Goal: Feedback & Contribution: Leave review/rating

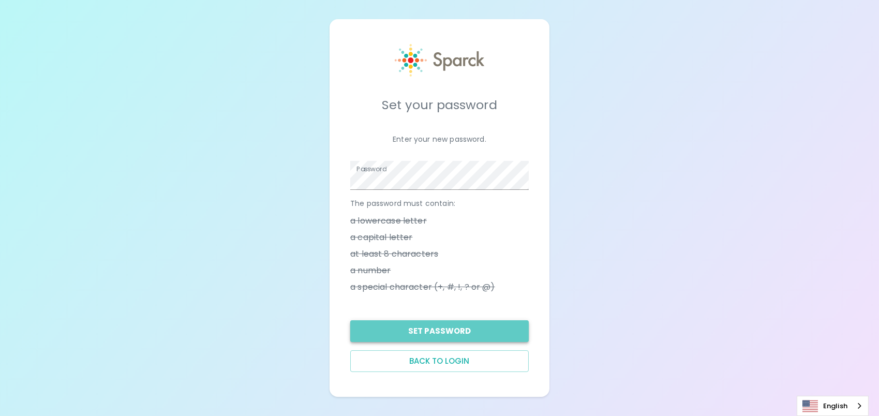
click at [438, 331] on button "Set Password" at bounding box center [439, 331] width 179 height 22
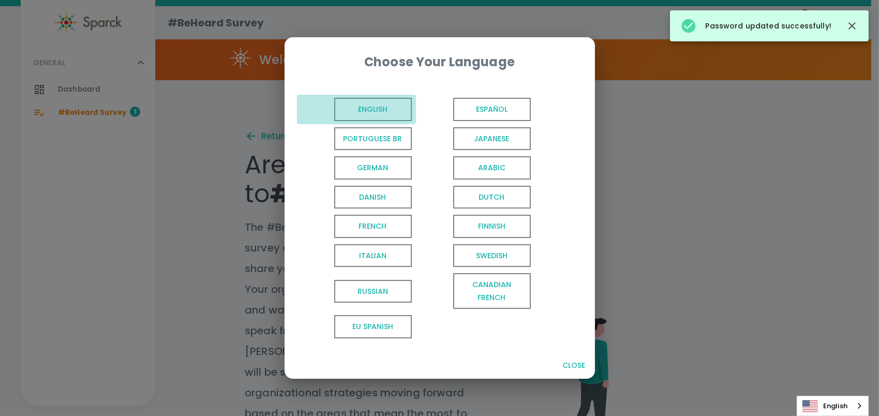
click at [377, 112] on span "English" at bounding box center [373, 109] width 78 height 23
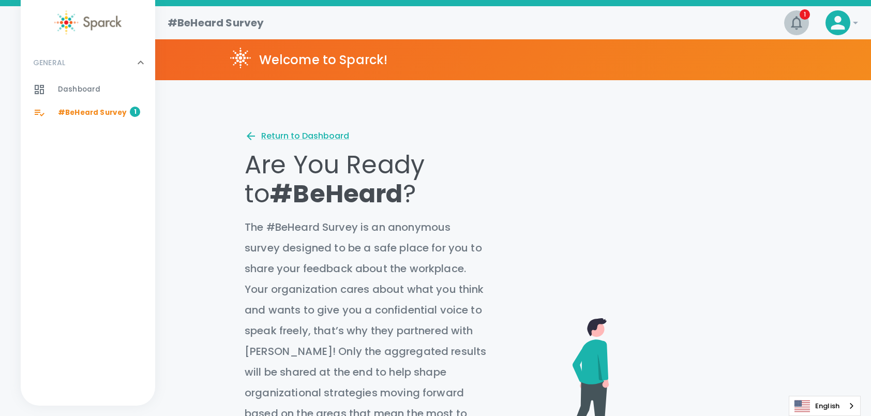
click at [805, 11] on span "1" at bounding box center [805, 14] width 10 height 10
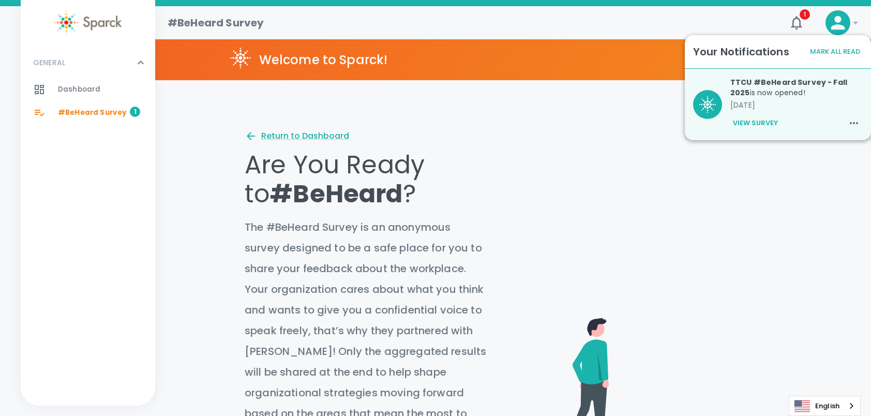
click at [782, 98] on div "TTCU #BeHeard Survey - Fall 2025 is now opened! [DATE] View Survey" at bounding box center [792, 100] width 141 height 63
click at [755, 122] on button "View Survey" at bounding box center [756, 123] width 50 height 18
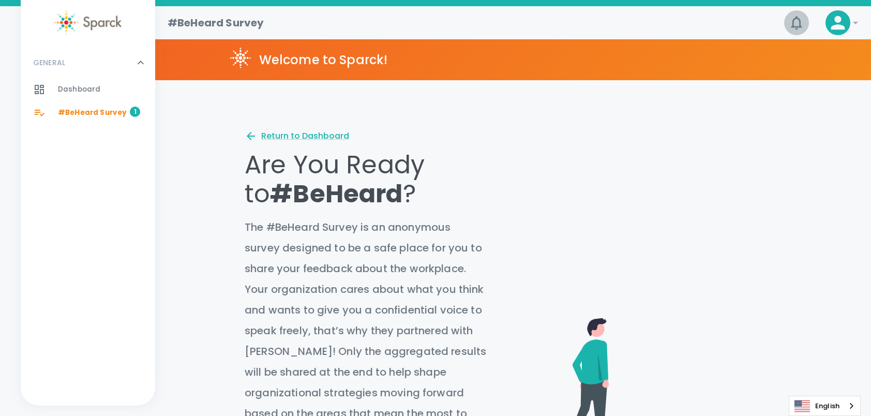
click at [800, 21] on icon "button" at bounding box center [796, 22] width 11 height 13
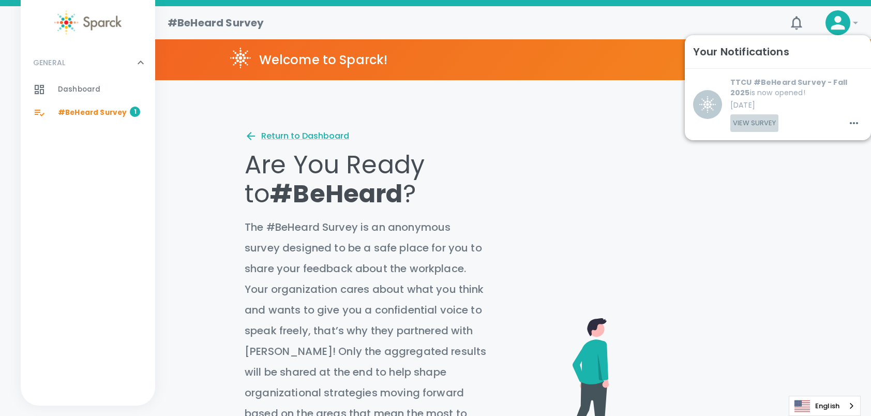
click at [761, 122] on button "View Survey" at bounding box center [755, 123] width 48 height 18
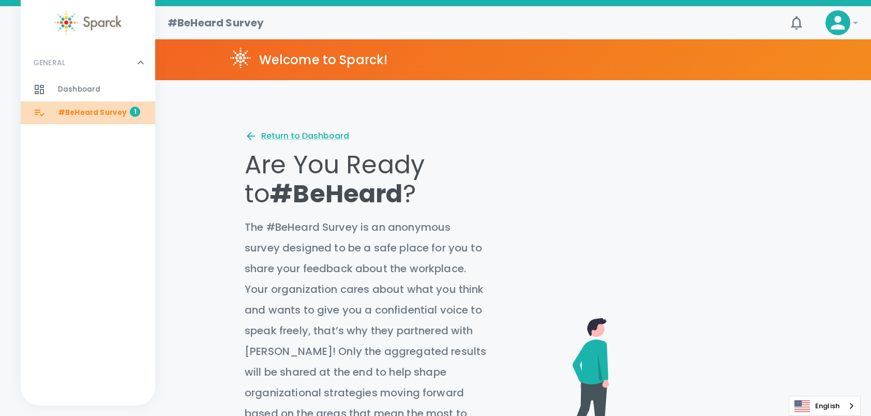
click at [92, 115] on span "#BeHeard Survey" at bounding box center [92, 113] width 69 height 10
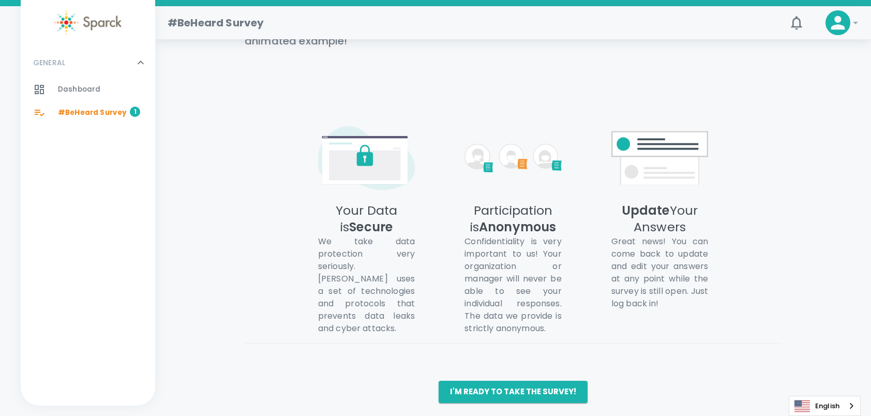
scroll to position [566, 0]
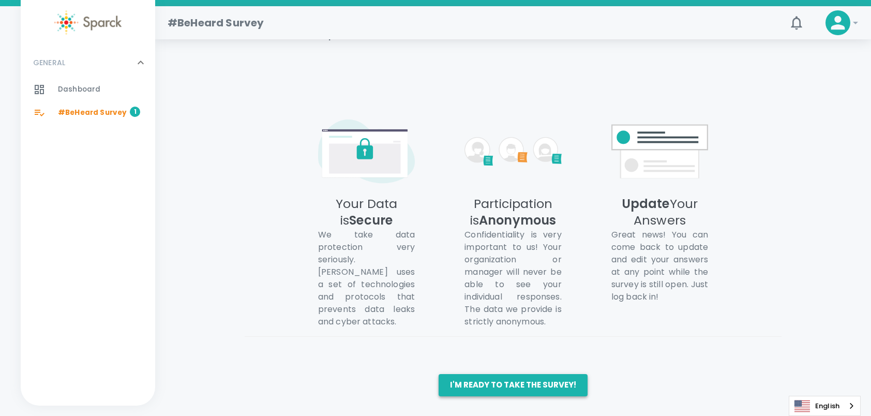
click at [507, 390] on button "I'm ready to take the survey!" at bounding box center [513, 385] width 149 height 22
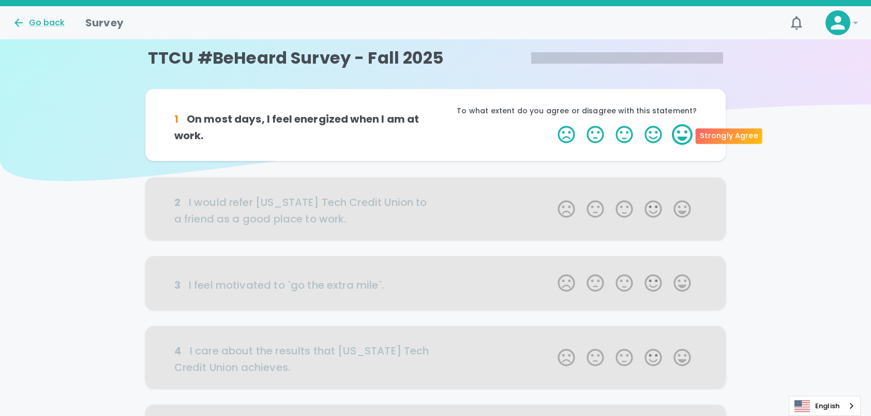
click at [687, 130] on label "5 Stars" at bounding box center [682, 134] width 29 height 21
click at [552, 124] on input "5 Stars" at bounding box center [552, 124] width 1 height 1
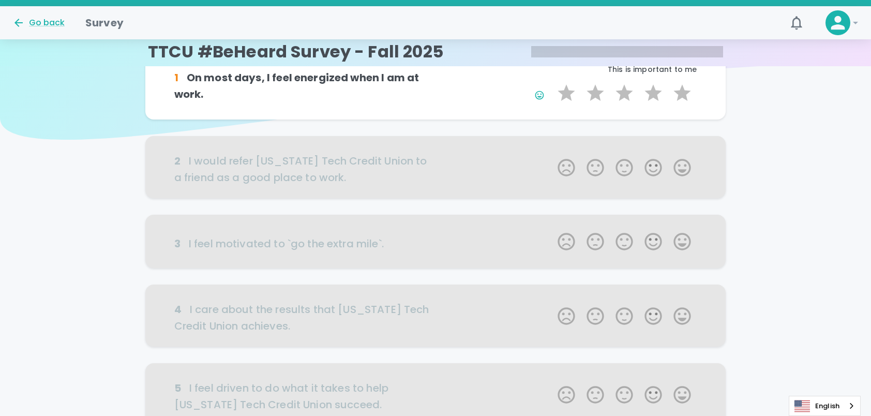
scroll to position [52, 0]
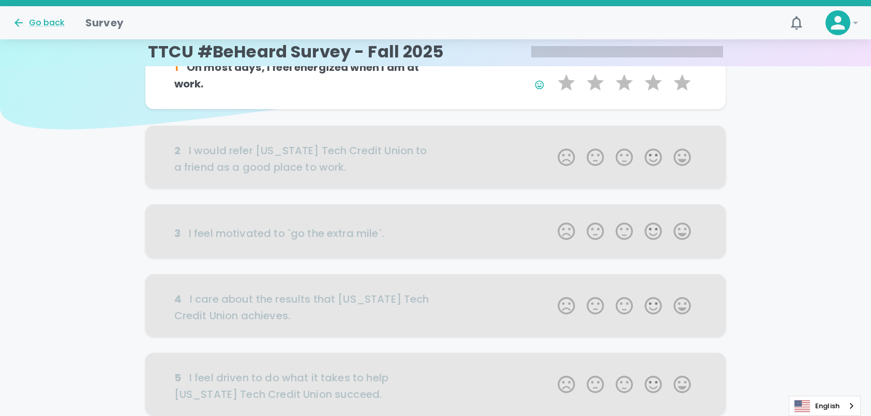
click at [685, 155] on div at bounding box center [435, 157] width 581 height 62
click at [685, 157] on div at bounding box center [435, 157] width 581 height 62
click at [410, 164] on div at bounding box center [435, 157] width 581 height 62
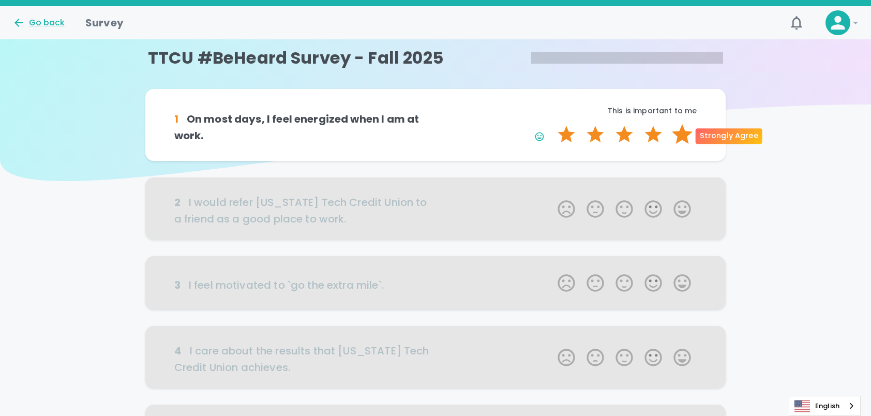
click at [679, 134] on label "5 Stars" at bounding box center [682, 134] width 29 height 21
click at [552, 124] on input "5 Stars" at bounding box center [552, 124] width 1 height 1
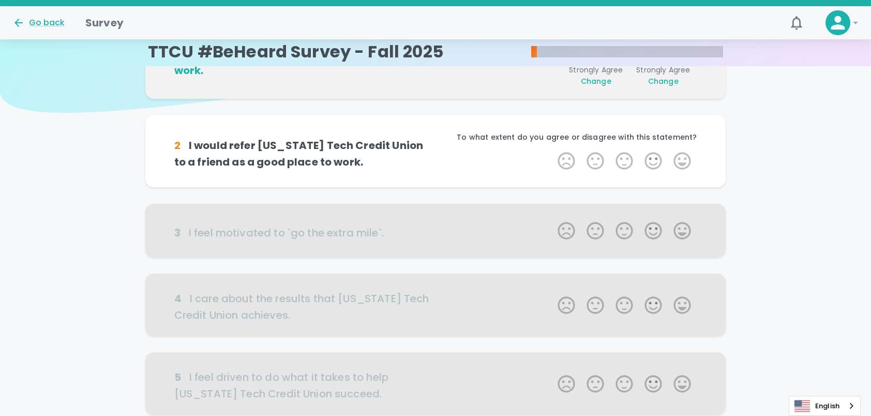
scroll to position [91, 0]
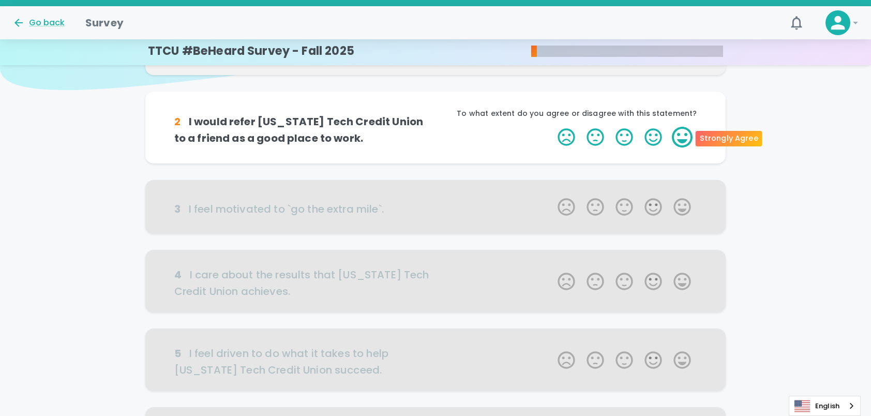
click at [680, 141] on label "5 Stars" at bounding box center [682, 137] width 29 height 21
click at [552, 127] on input "5 Stars" at bounding box center [552, 126] width 1 height 1
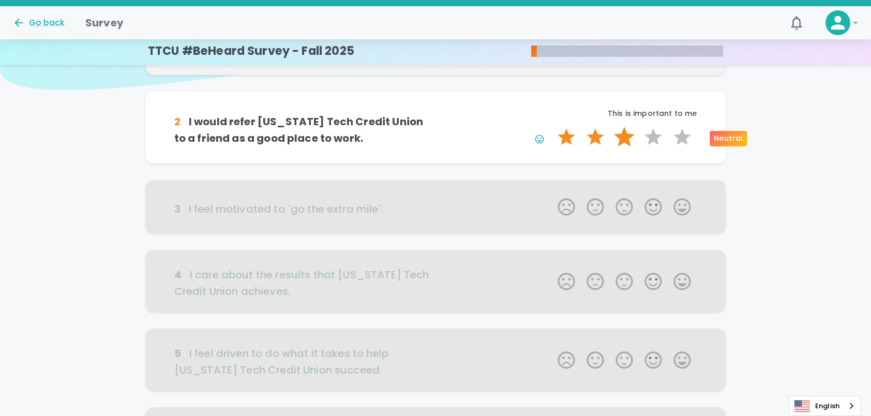
click at [628, 138] on label "3 Stars" at bounding box center [624, 137] width 29 height 21
click at [552, 127] on input "3 Stars" at bounding box center [552, 126] width 1 height 1
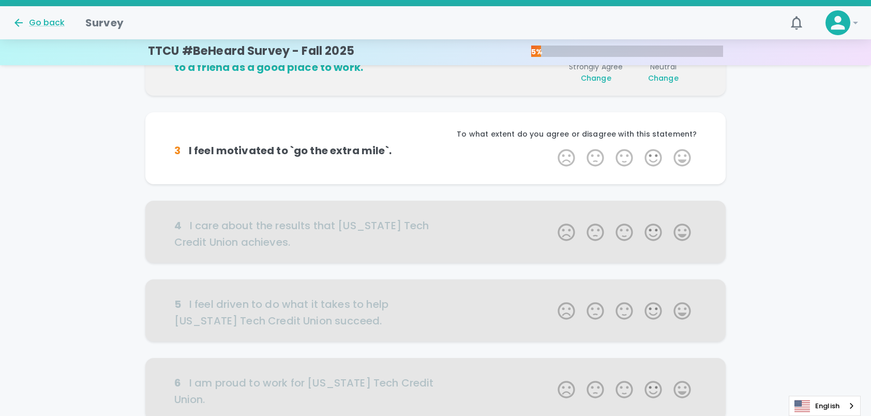
scroll to position [182, 0]
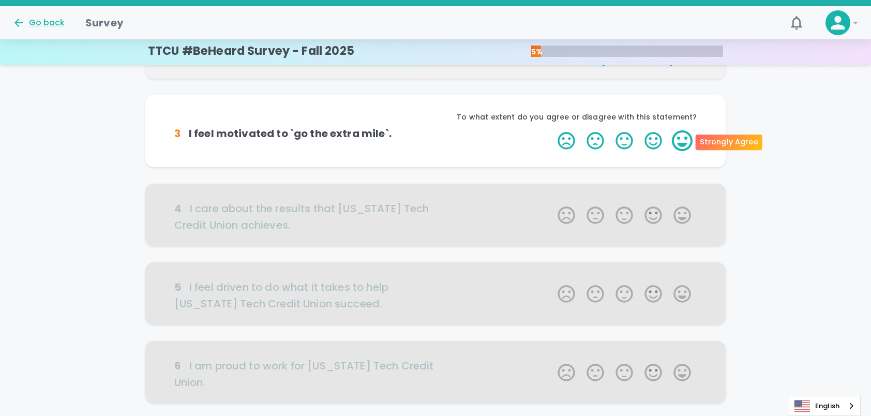
click at [690, 145] on label "5 Stars" at bounding box center [682, 140] width 29 height 21
click at [552, 130] on input "5 Stars" at bounding box center [552, 130] width 1 height 1
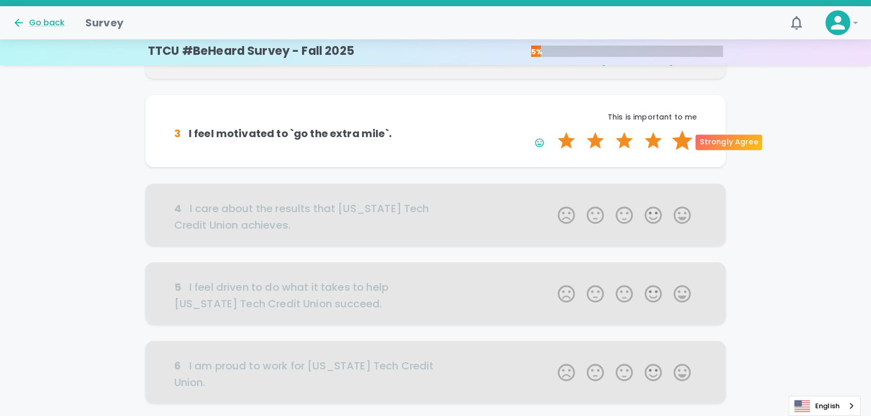
click at [680, 143] on label "5 Stars" at bounding box center [682, 140] width 29 height 21
click at [552, 130] on input "5 Stars" at bounding box center [552, 130] width 1 height 1
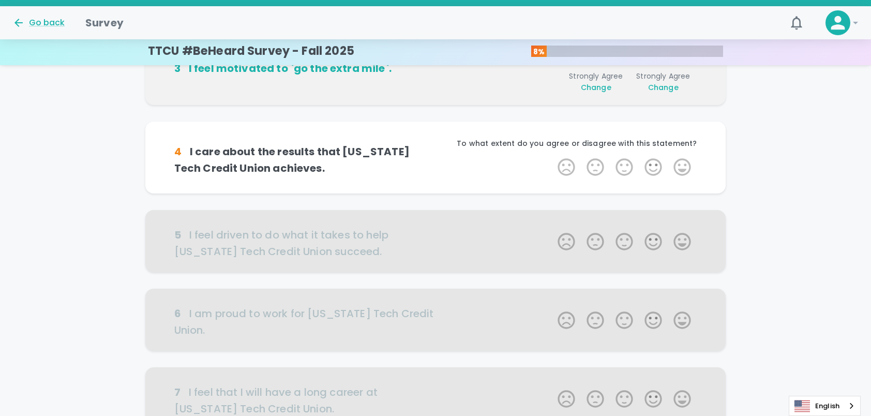
scroll to position [273, 0]
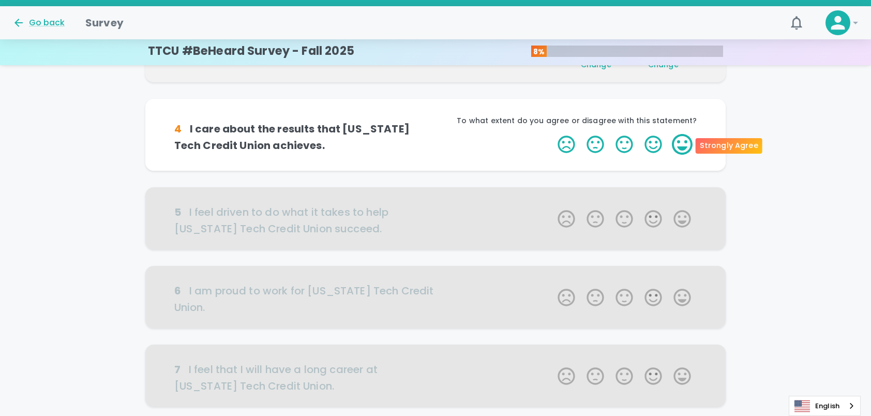
click at [676, 145] on label "5 Stars" at bounding box center [682, 144] width 29 height 21
click at [552, 134] on input "5 Stars" at bounding box center [552, 134] width 1 height 1
click at [678, 147] on label "5 Stars" at bounding box center [682, 144] width 29 height 21
click at [552, 134] on input "5 Stars" at bounding box center [552, 134] width 1 height 1
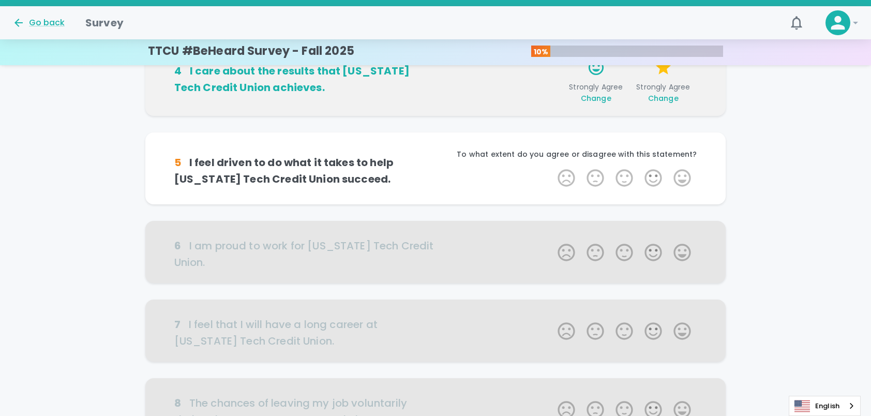
scroll to position [364, 0]
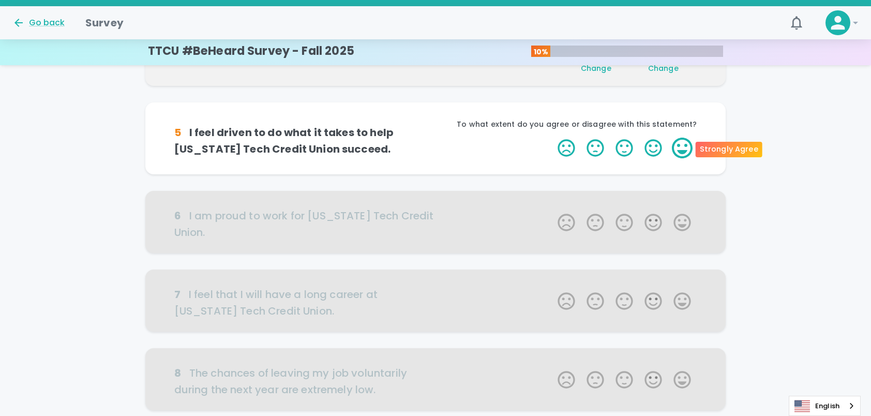
click at [679, 144] on label "5 Stars" at bounding box center [682, 148] width 29 height 21
click at [552, 138] on input "5 Stars" at bounding box center [552, 137] width 1 height 1
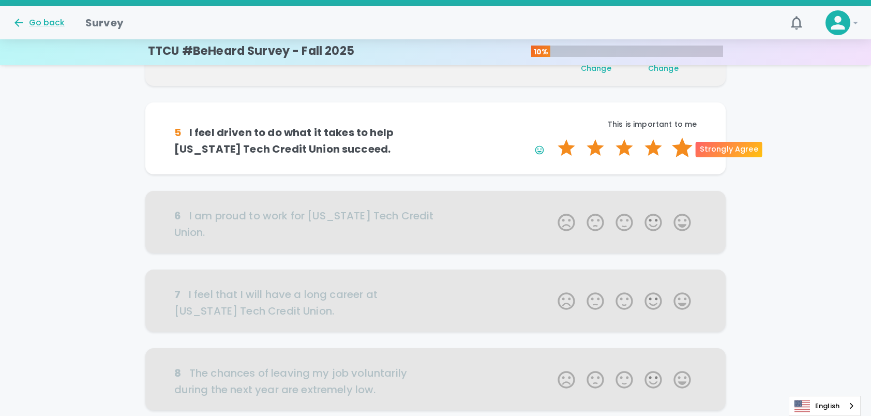
click at [687, 148] on label "5 Stars" at bounding box center [682, 148] width 29 height 21
click at [552, 138] on input "5 Stars" at bounding box center [552, 137] width 1 height 1
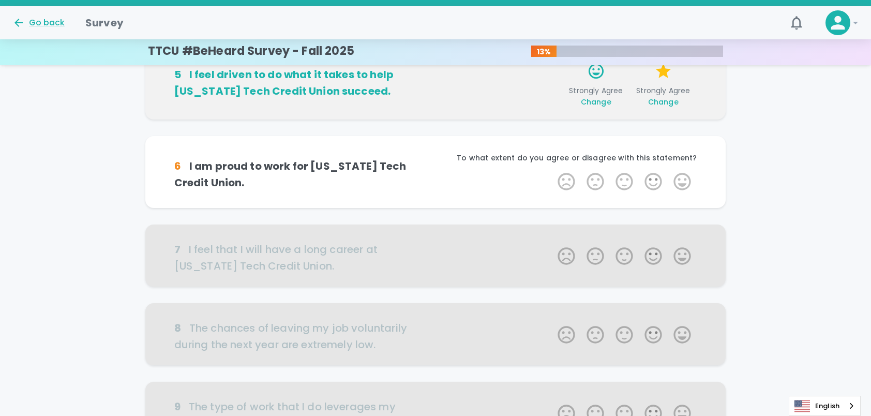
scroll to position [455, 0]
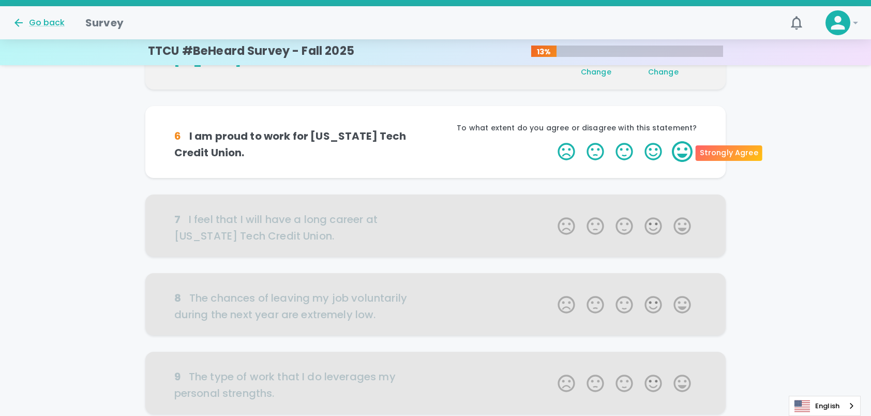
click at [684, 154] on label "5 Stars" at bounding box center [682, 151] width 29 height 21
click at [552, 141] on input "5 Stars" at bounding box center [552, 141] width 1 height 1
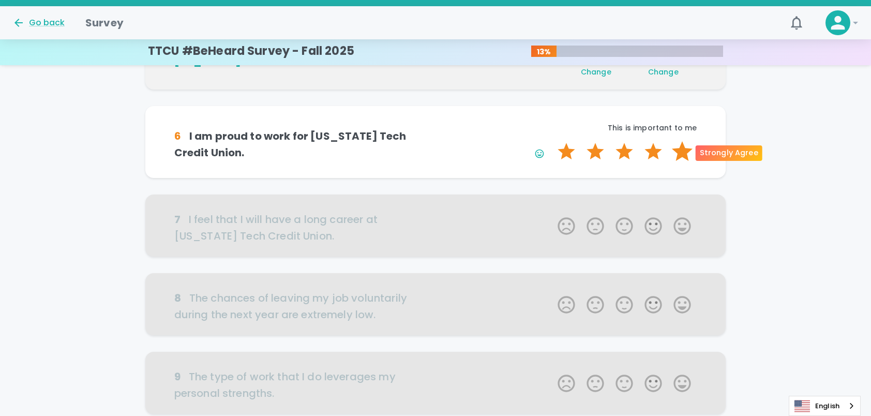
click at [681, 153] on label "5 Stars" at bounding box center [682, 151] width 29 height 21
click at [552, 141] on input "5 Stars" at bounding box center [552, 141] width 1 height 1
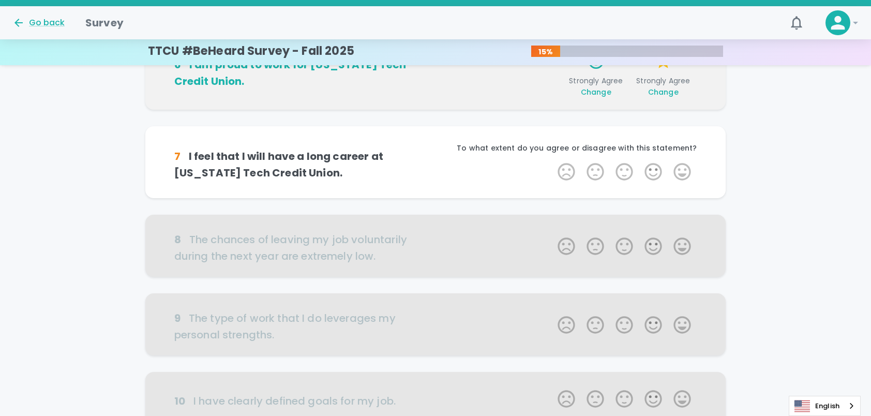
scroll to position [546, 0]
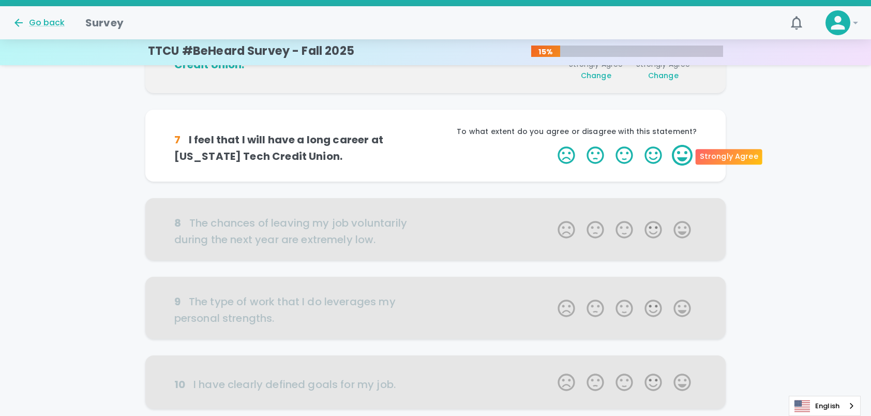
click at [685, 153] on label "5 Stars" at bounding box center [682, 155] width 29 height 21
click at [552, 145] on input "5 Stars" at bounding box center [552, 144] width 1 height 1
click at [685, 153] on label "5 Stars" at bounding box center [682, 155] width 29 height 21
click at [552, 145] on input "5 Stars" at bounding box center [552, 144] width 1 height 1
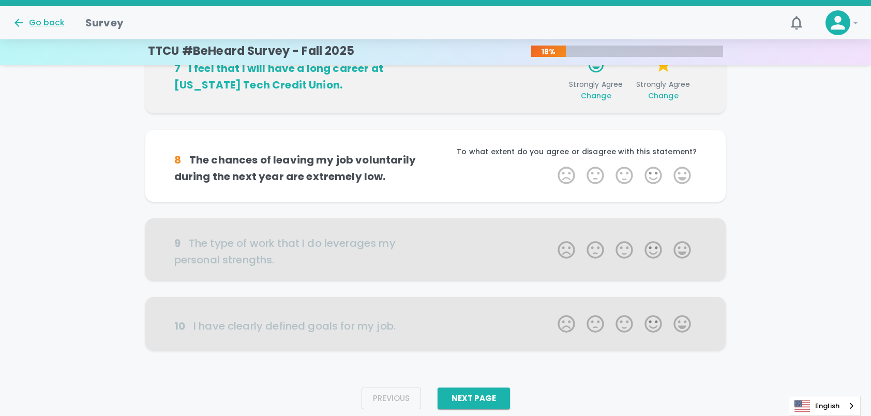
scroll to position [638, 0]
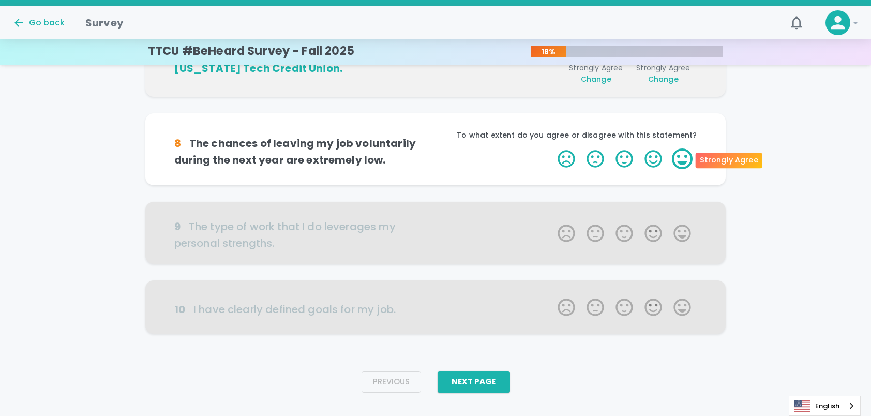
click at [686, 158] on label "5 Stars" at bounding box center [682, 159] width 29 height 21
click at [552, 149] on input "5 Stars" at bounding box center [552, 148] width 1 height 1
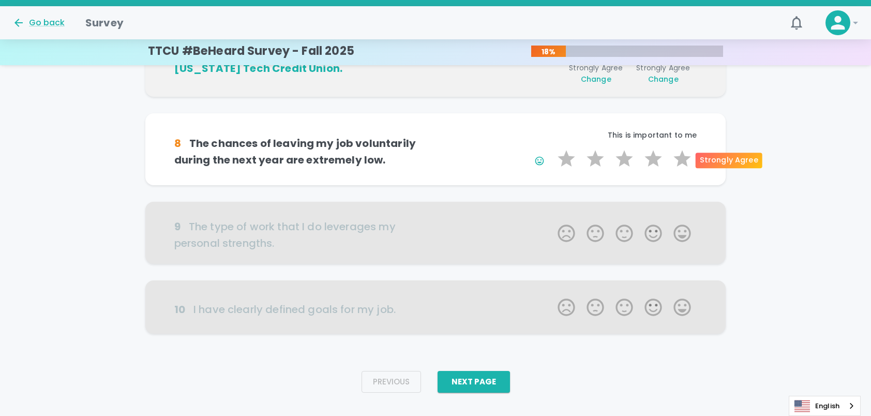
click at [686, 158] on label "5 Stars" at bounding box center [682, 159] width 29 height 21
click at [552, 149] on input "5 Stars" at bounding box center [552, 148] width 1 height 1
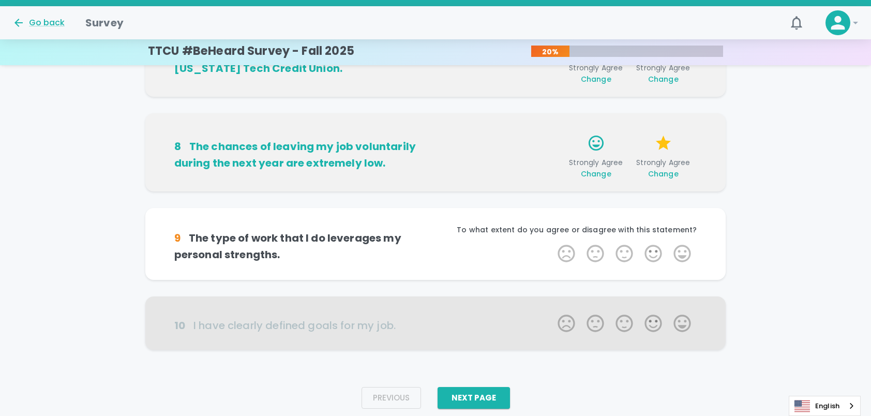
scroll to position [655, 0]
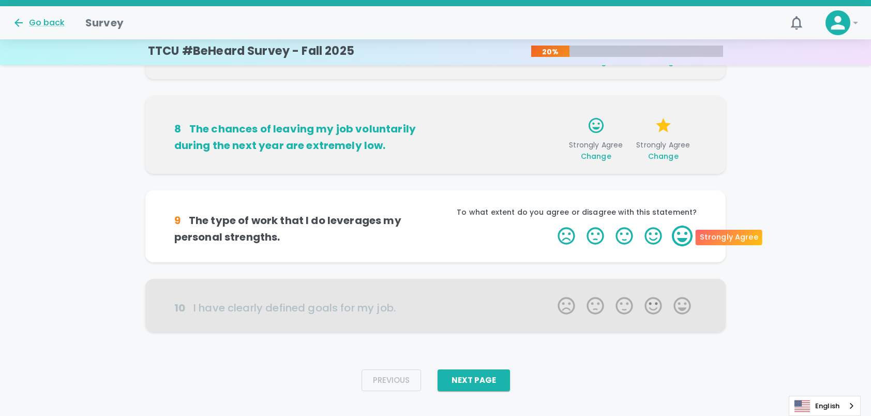
click at [681, 236] on label "5 Stars" at bounding box center [682, 236] width 29 height 21
click at [552, 226] on input "5 Stars" at bounding box center [552, 225] width 1 height 1
click at [681, 236] on label "5 Stars" at bounding box center [682, 236] width 29 height 21
click at [552, 226] on input "5 Stars" at bounding box center [552, 225] width 1 height 1
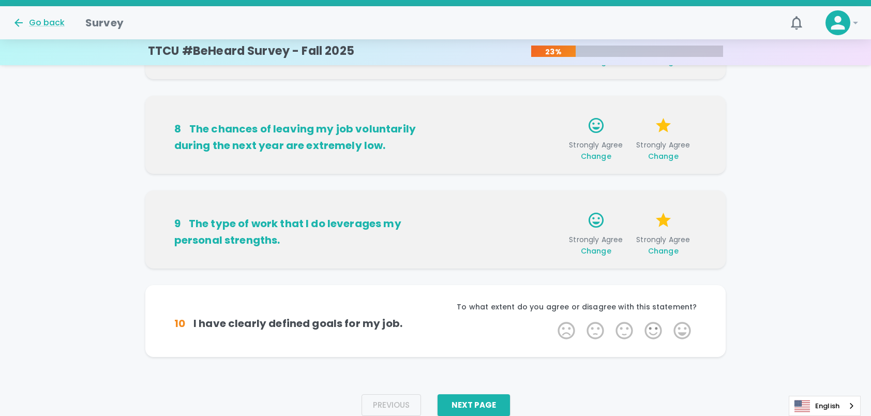
scroll to position [671, 0]
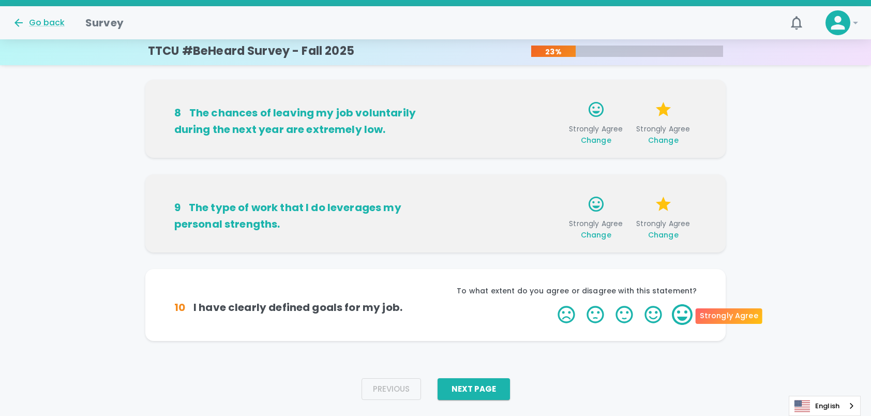
click at [684, 320] on label "5 Stars" at bounding box center [682, 314] width 29 height 21
click at [552, 304] on input "5 Stars" at bounding box center [552, 304] width 1 height 1
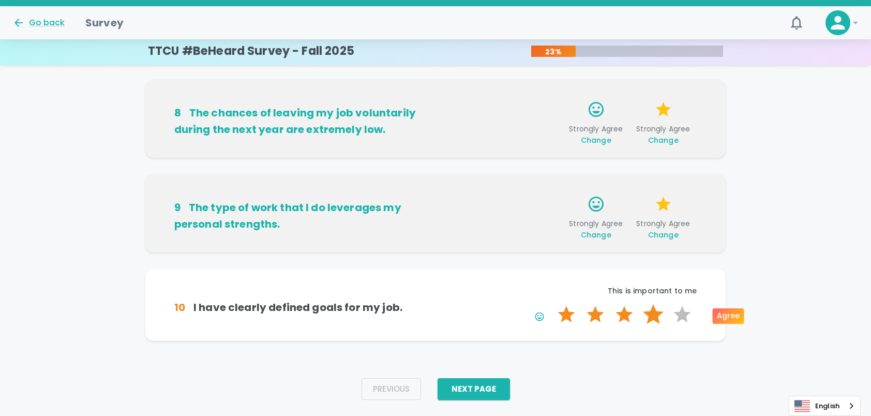
click at [649, 318] on label "4 Stars" at bounding box center [653, 314] width 29 height 21
click at [552, 304] on input "4 Stars" at bounding box center [552, 304] width 1 height 1
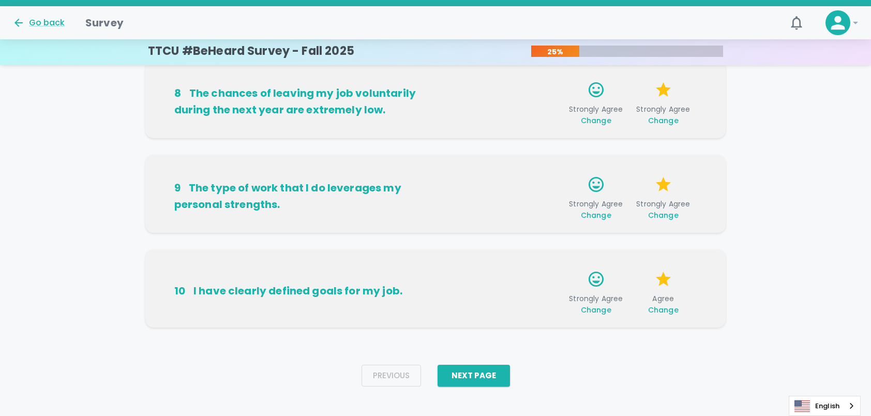
scroll to position [697, 0]
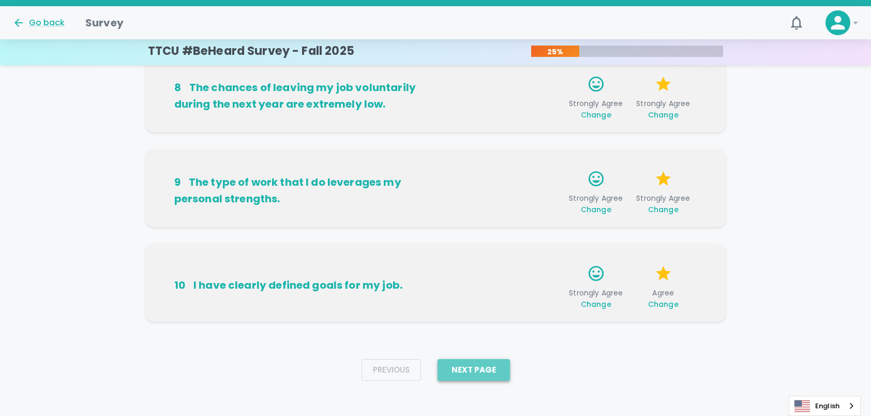
click at [494, 365] on button "Next Page" at bounding box center [474, 370] width 72 height 22
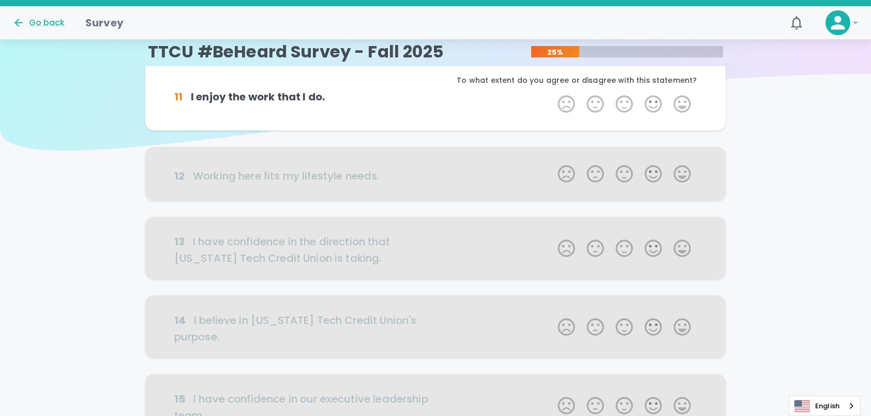
scroll to position [0, 0]
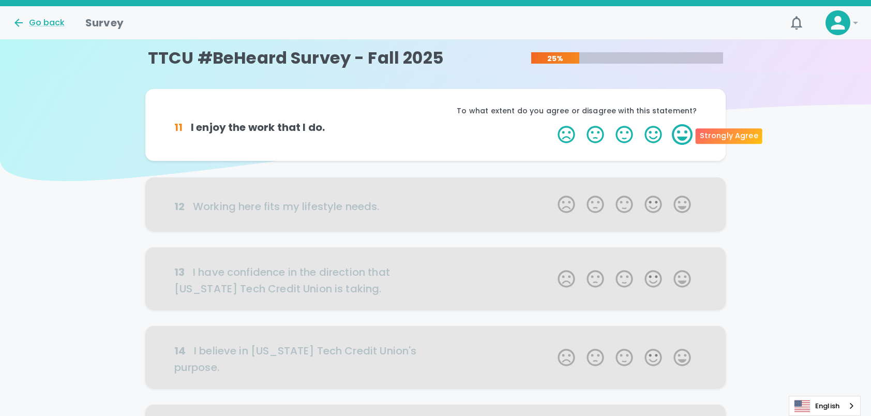
click at [683, 131] on label "5 Stars" at bounding box center [682, 134] width 29 height 21
click at [552, 124] on input "5 Stars" at bounding box center [552, 124] width 1 height 1
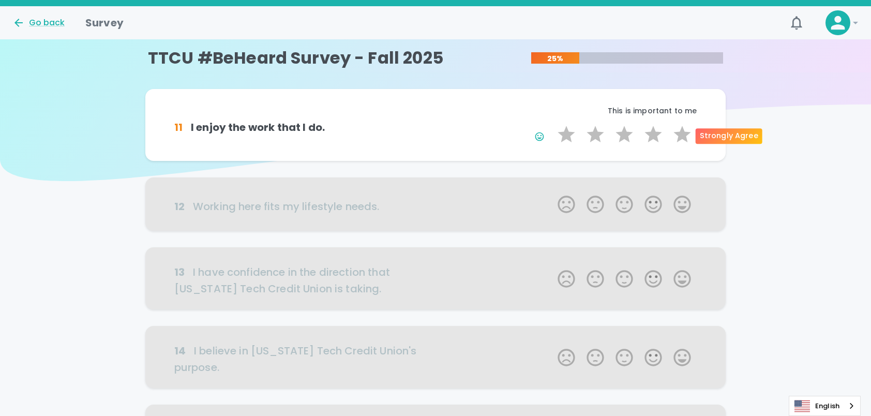
click at [683, 131] on label "5 Stars" at bounding box center [682, 134] width 29 height 21
click at [552, 124] on input "5 Stars" at bounding box center [552, 124] width 1 height 1
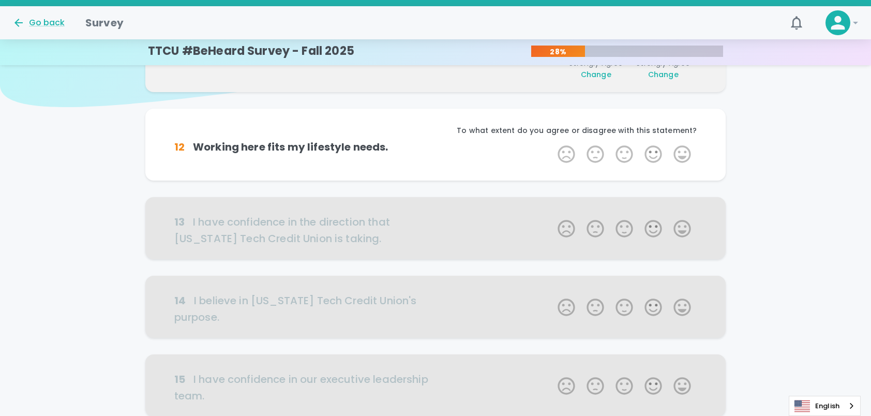
scroll to position [91, 0]
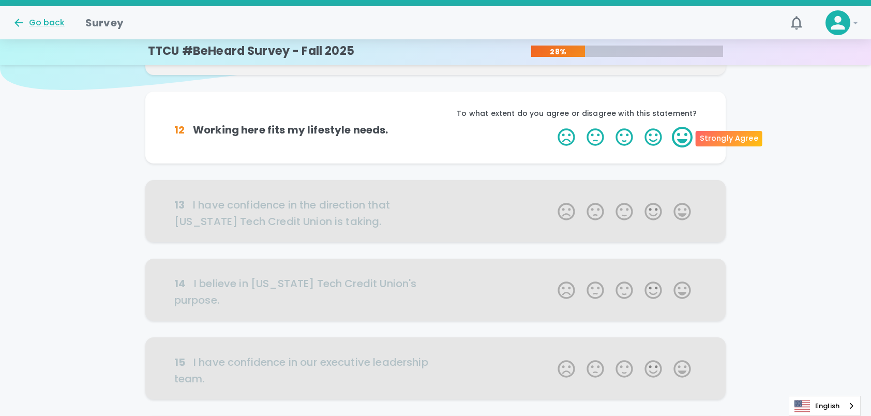
click at [692, 138] on label "5 Stars" at bounding box center [682, 137] width 29 height 21
click at [552, 127] on input "5 Stars" at bounding box center [552, 126] width 1 height 1
click at [688, 136] on label "5 Stars" at bounding box center [682, 137] width 29 height 21
click at [552, 127] on input "5 Stars" at bounding box center [552, 126] width 1 height 1
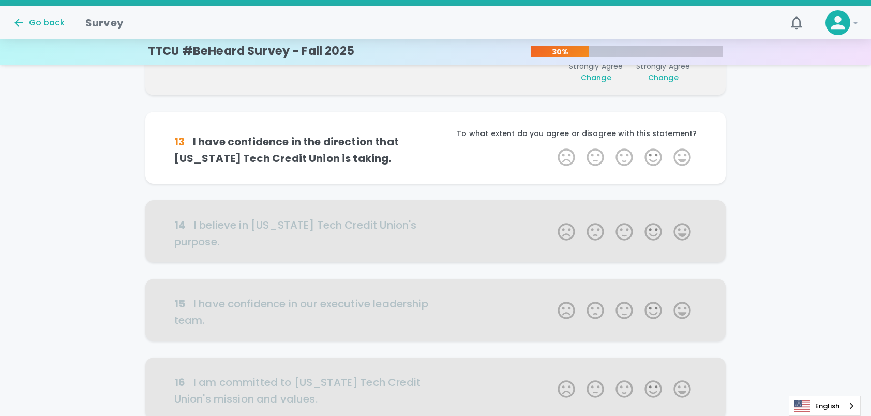
scroll to position [182, 0]
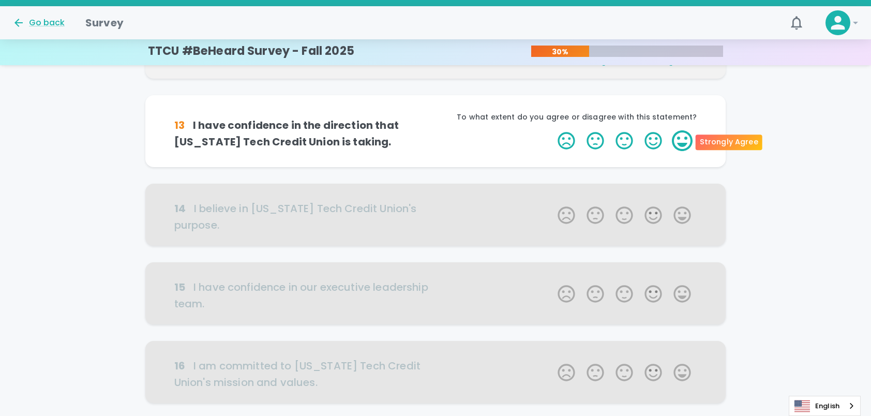
click at [680, 139] on label "5 Stars" at bounding box center [682, 140] width 29 height 21
click at [552, 130] on input "5 Stars" at bounding box center [552, 130] width 1 height 1
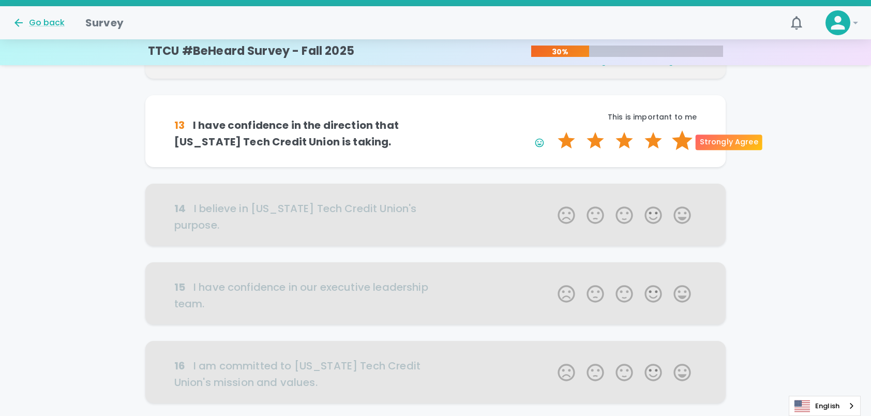
click at [682, 140] on label "5 Stars" at bounding box center [682, 140] width 29 height 21
click at [552, 130] on input "5 Stars" at bounding box center [552, 130] width 1 height 1
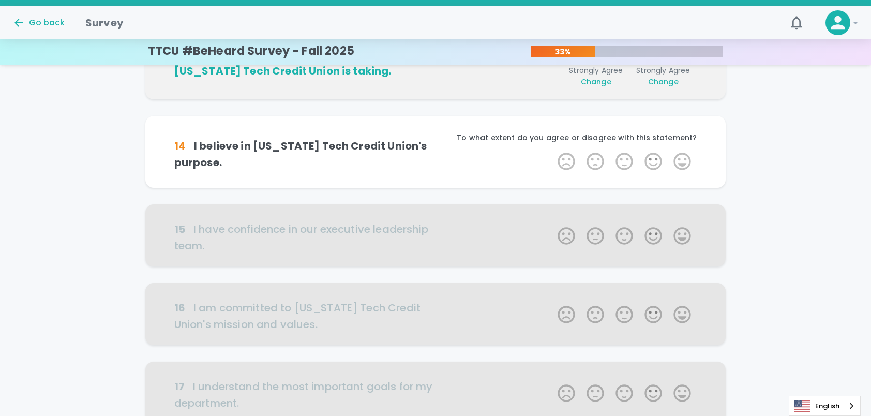
scroll to position [273, 0]
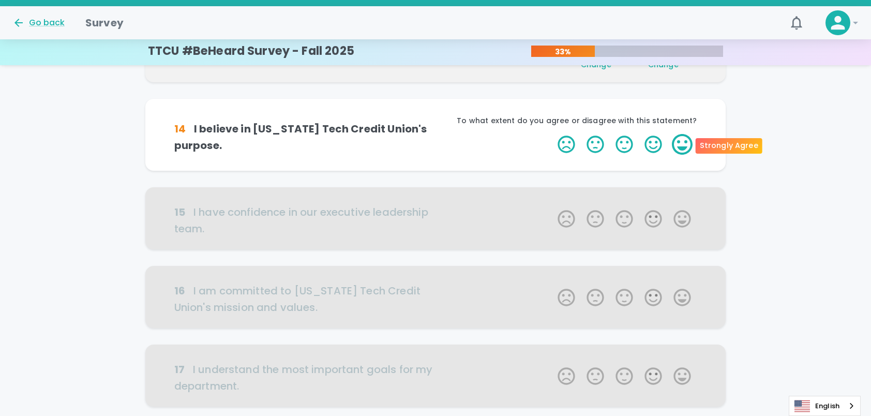
click at [688, 145] on label "5 Stars" at bounding box center [682, 144] width 29 height 21
click at [552, 134] on input "5 Stars" at bounding box center [552, 134] width 1 height 1
click at [688, 145] on label "5 Stars" at bounding box center [682, 144] width 29 height 21
click at [552, 134] on input "5 Stars" at bounding box center [552, 134] width 1 height 1
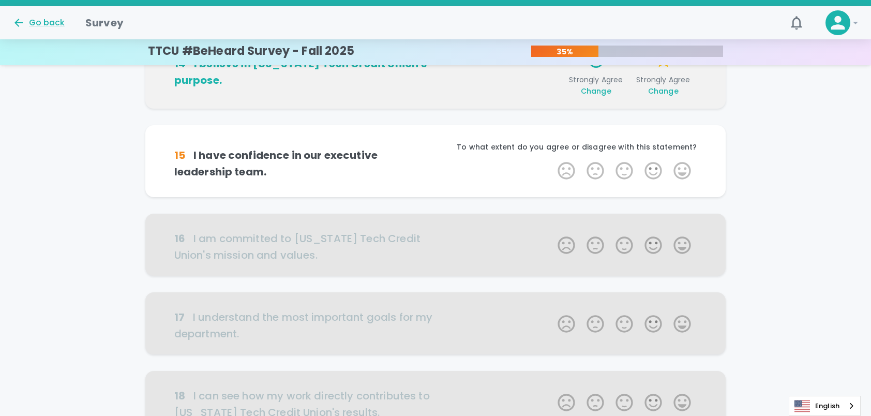
scroll to position [364, 0]
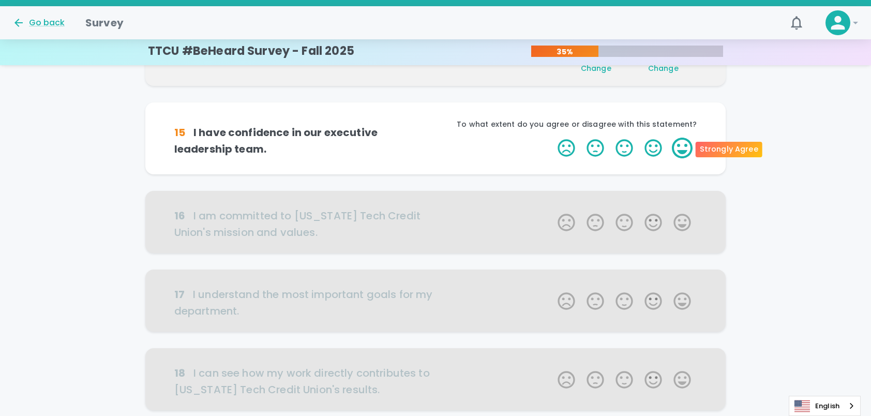
click at [685, 147] on label "5 Stars" at bounding box center [682, 148] width 29 height 21
click at [552, 138] on input "5 Stars" at bounding box center [552, 137] width 1 height 1
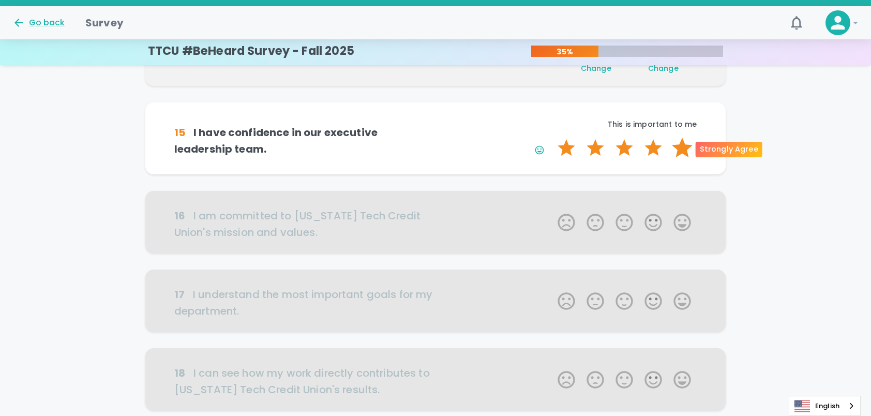
click at [682, 149] on label "5 Stars" at bounding box center [682, 148] width 29 height 21
click at [552, 138] on input "5 Stars" at bounding box center [552, 137] width 1 height 1
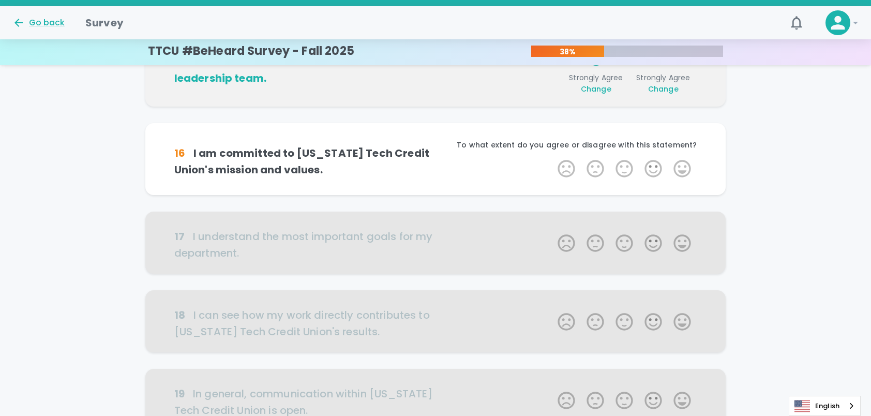
scroll to position [455, 0]
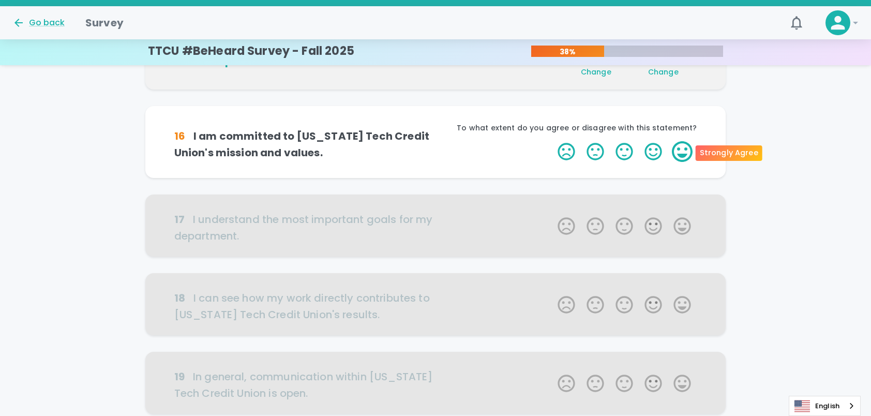
click at [678, 155] on label "5 Stars" at bounding box center [682, 151] width 29 height 21
click at [552, 141] on input "5 Stars" at bounding box center [552, 141] width 1 height 1
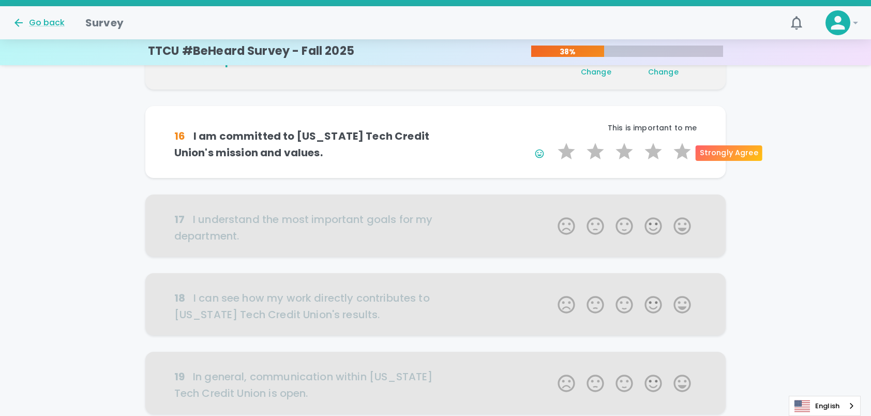
click at [678, 155] on label "5 Stars" at bounding box center [682, 151] width 29 height 21
click at [552, 141] on input "5 Stars" at bounding box center [552, 141] width 1 height 1
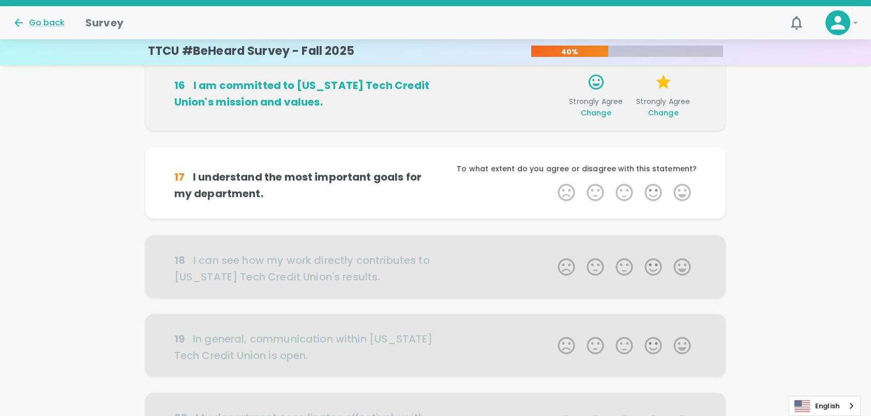
scroll to position [546, 0]
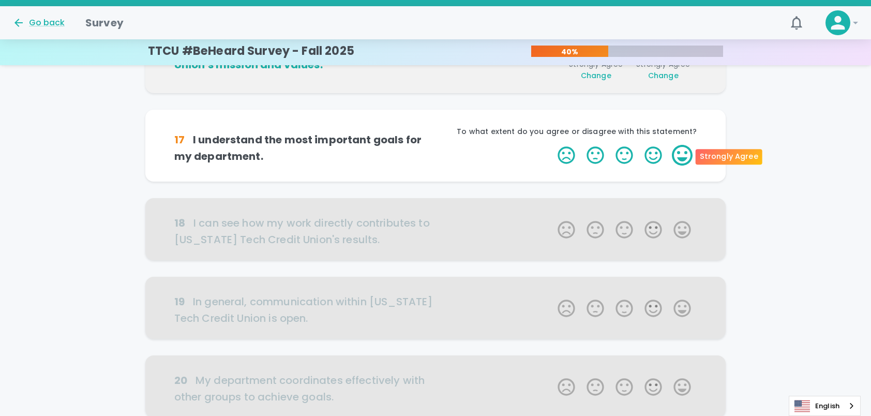
click at [688, 154] on label "5 Stars" at bounding box center [682, 155] width 29 height 21
click at [552, 145] on input "5 Stars" at bounding box center [552, 144] width 1 height 1
click at [687, 154] on label "5 Stars" at bounding box center [682, 155] width 29 height 21
click at [552, 145] on input "5 Stars" at bounding box center [552, 144] width 1 height 1
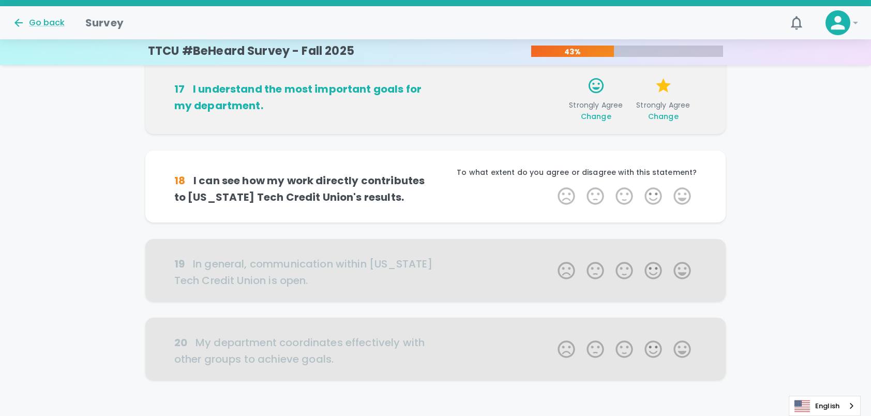
scroll to position [638, 0]
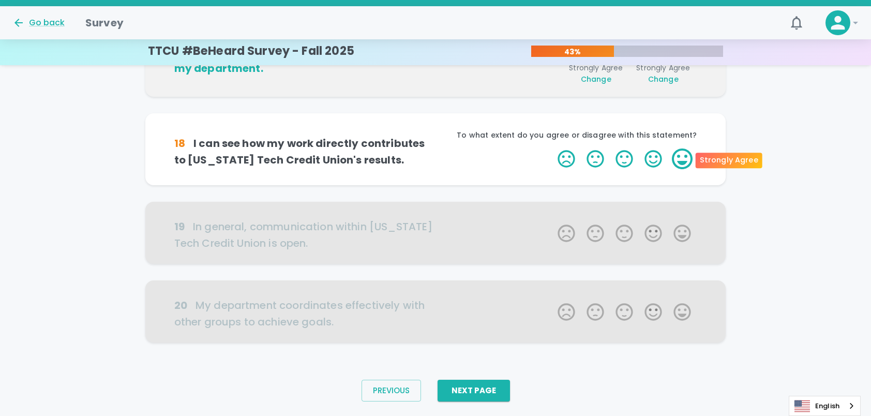
click at [683, 161] on label "5 Stars" at bounding box center [682, 159] width 29 height 21
click at [552, 149] on input "5 Stars" at bounding box center [552, 148] width 1 height 1
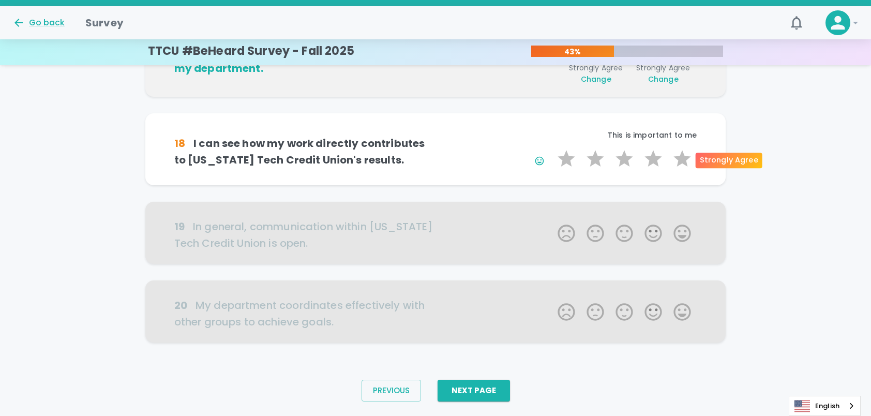
click at [683, 161] on label "5 Stars" at bounding box center [682, 159] width 29 height 21
click at [552, 149] on input "5 Stars" at bounding box center [552, 148] width 1 height 1
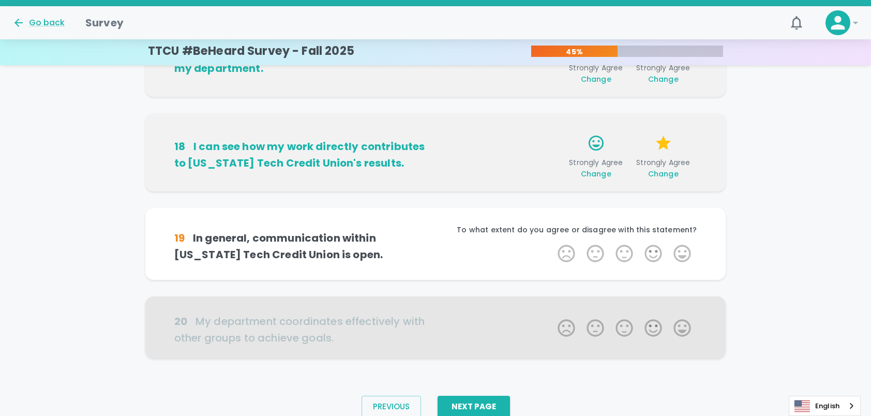
scroll to position [664, 0]
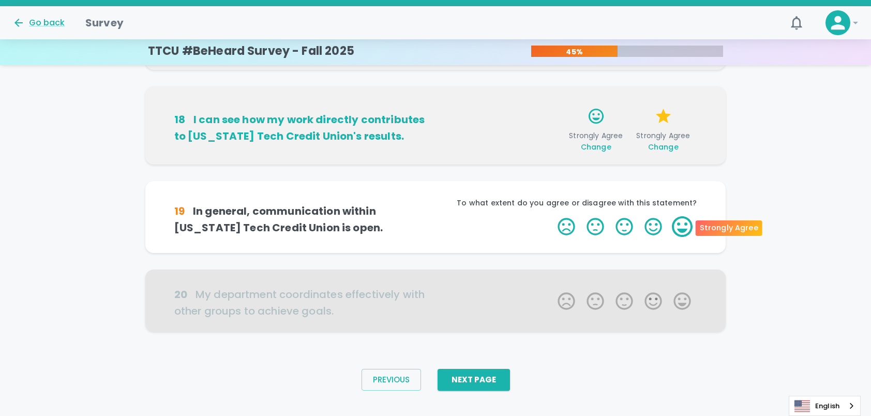
click at [682, 228] on label "5 Stars" at bounding box center [682, 226] width 29 height 21
click at [552, 216] on input "5 Stars" at bounding box center [552, 216] width 1 height 1
click at [684, 228] on label "5 Stars" at bounding box center [682, 226] width 29 height 21
click at [552, 216] on input "5 Stars" at bounding box center [552, 216] width 1 height 1
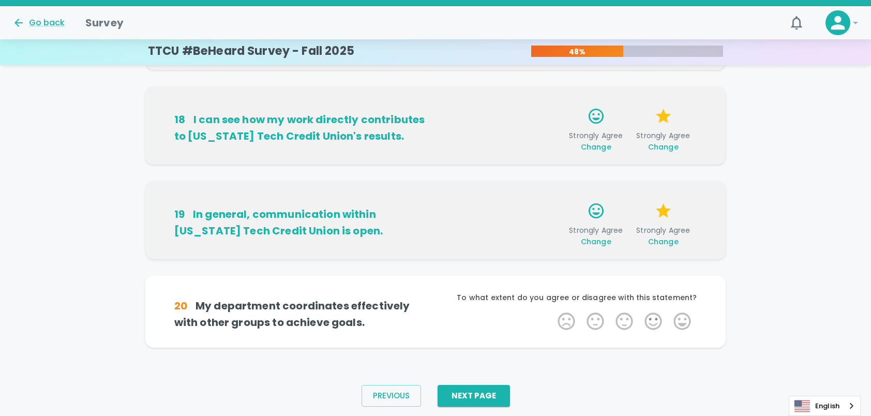
scroll to position [680, 0]
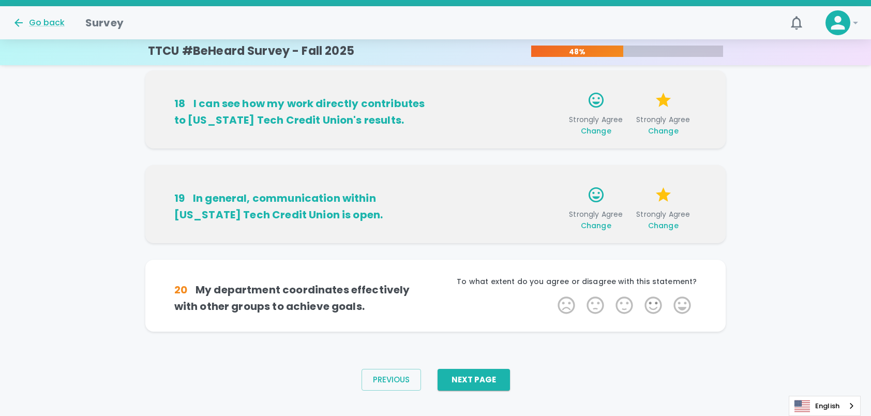
click at [600, 214] on span "Strongly Agree Change" at bounding box center [596, 220] width 59 height 22
click at [600, 194] on icon "button" at bounding box center [596, 194] width 15 height 15
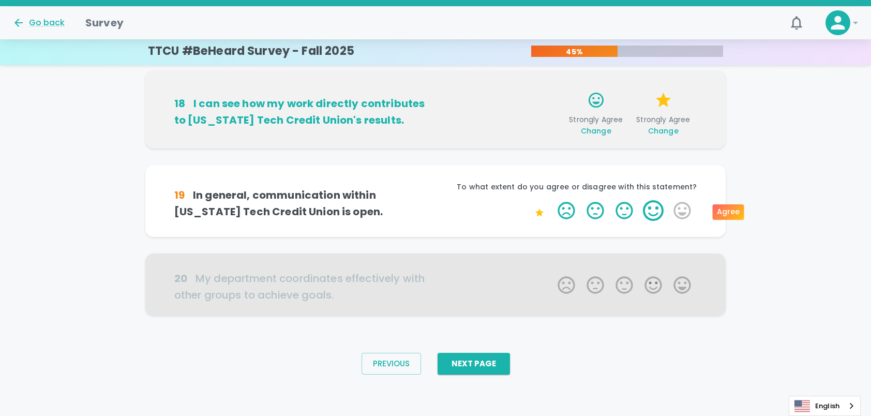
click at [657, 207] on label "4 Stars" at bounding box center [653, 210] width 29 height 21
click at [552, 200] on input "4 Stars" at bounding box center [552, 200] width 1 height 1
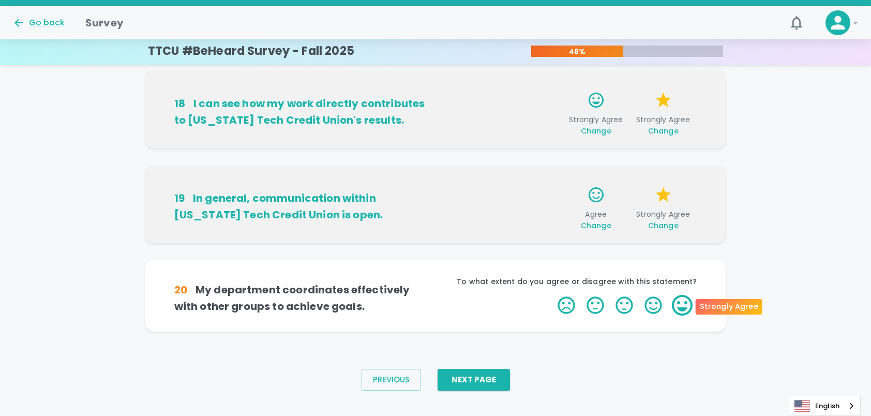
click at [687, 309] on label "5 Stars" at bounding box center [682, 305] width 29 height 21
click at [552, 295] on input "5 Stars" at bounding box center [552, 294] width 1 height 1
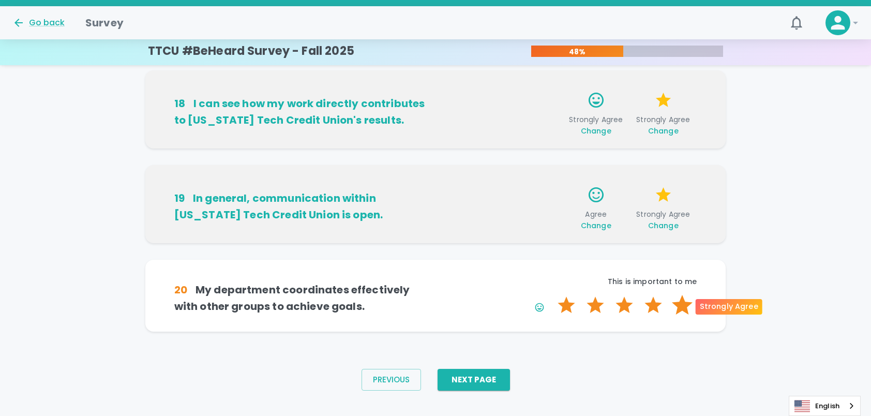
click at [689, 304] on label "5 Stars" at bounding box center [682, 305] width 29 height 21
click at [552, 295] on input "5 Stars" at bounding box center [552, 294] width 1 height 1
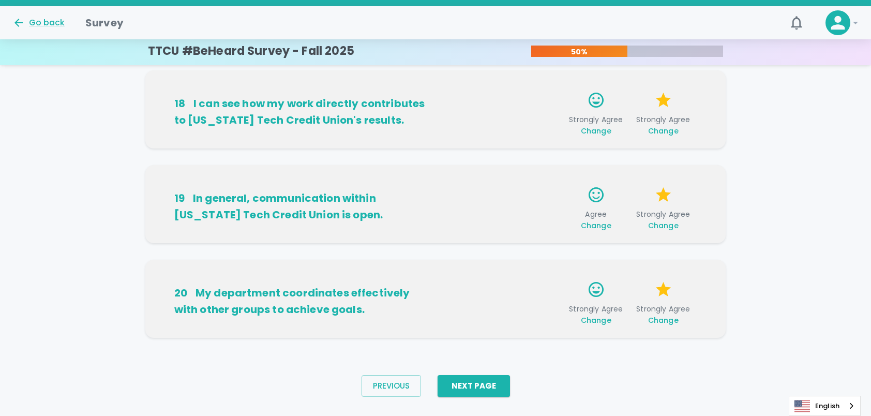
scroll to position [697, 0]
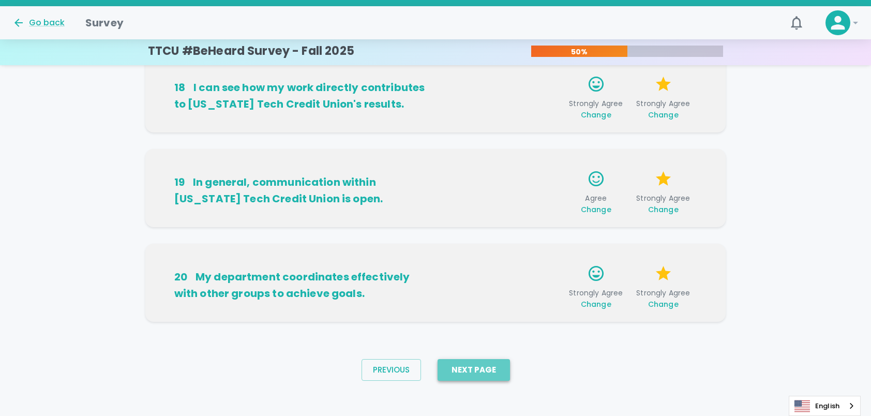
click at [497, 370] on button "Next Page" at bounding box center [474, 370] width 72 height 22
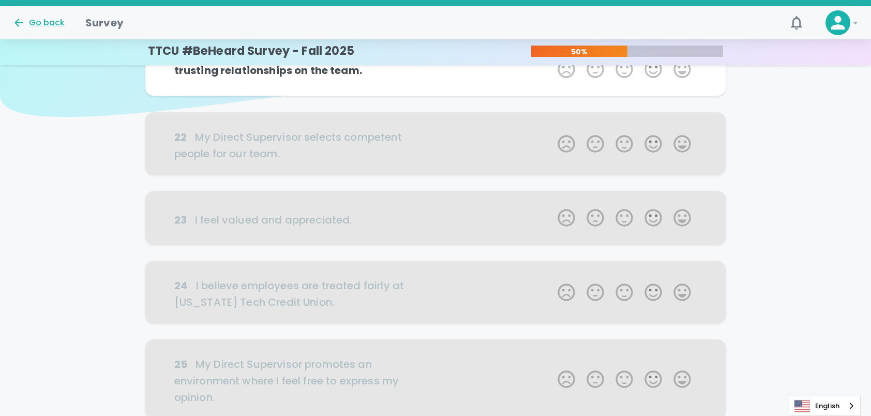
scroll to position [0, 0]
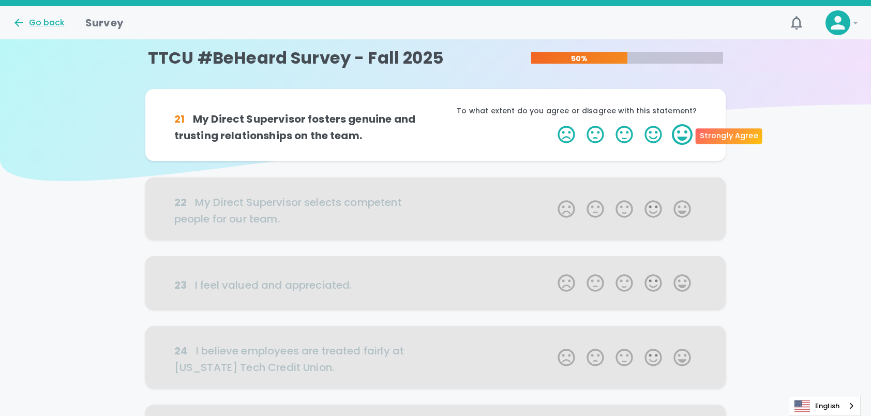
click at [690, 136] on label "5 Stars" at bounding box center [682, 134] width 29 height 21
click at [552, 124] on input "5 Stars" at bounding box center [552, 124] width 1 height 1
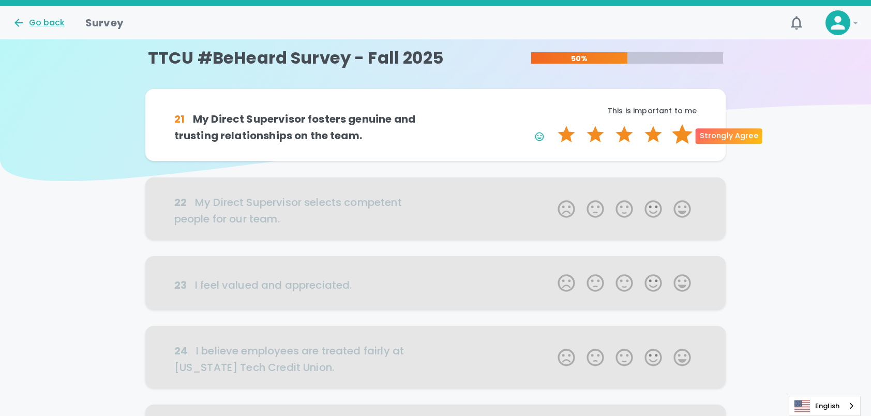
click at [690, 135] on label "5 Stars" at bounding box center [682, 134] width 29 height 21
click at [552, 124] on input "5 Stars" at bounding box center [552, 124] width 1 height 1
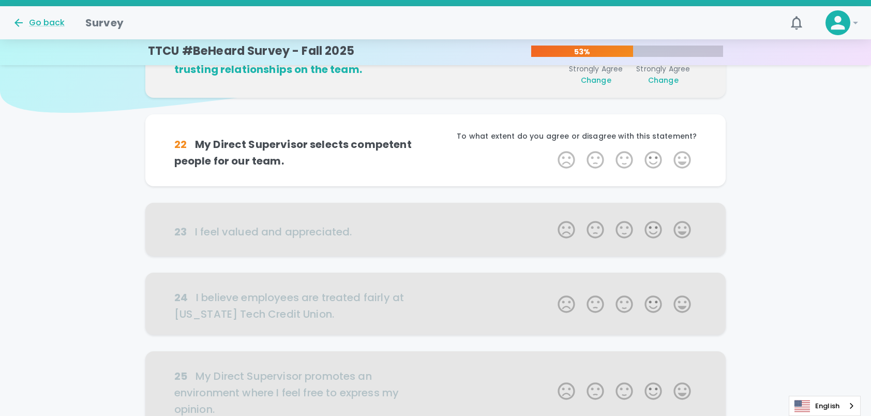
scroll to position [91, 0]
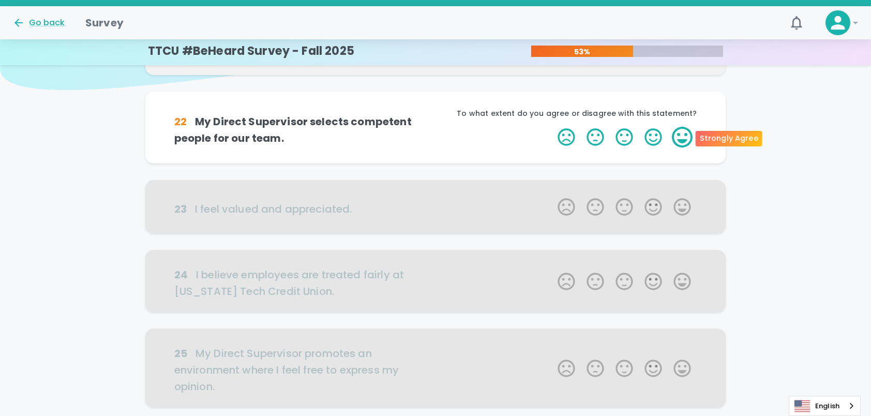
click at [683, 138] on label "5 Stars" at bounding box center [682, 137] width 29 height 21
click at [552, 127] on input "5 Stars" at bounding box center [552, 126] width 1 height 1
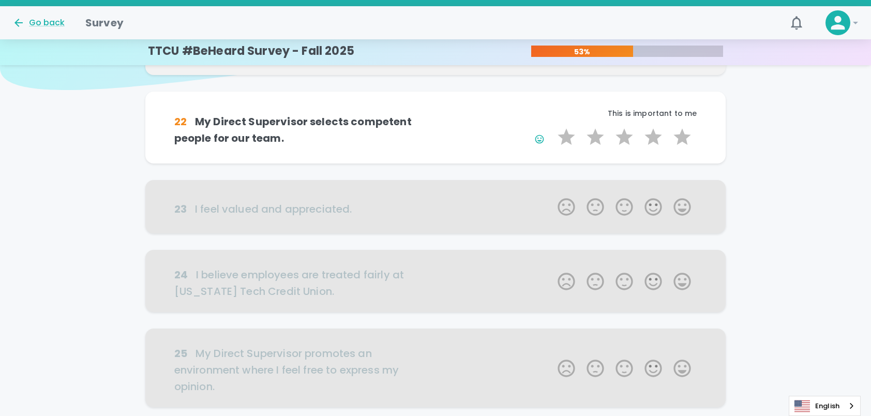
click at [672, 159] on div "22 My Direct Supervisor selects competent people for our team. This is importan…" at bounding box center [435, 128] width 581 height 72
click at [680, 142] on label "5 Stars" at bounding box center [682, 137] width 29 height 21
click at [552, 127] on input "5 Stars" at bounding box center [552, 126] width 1 height 1
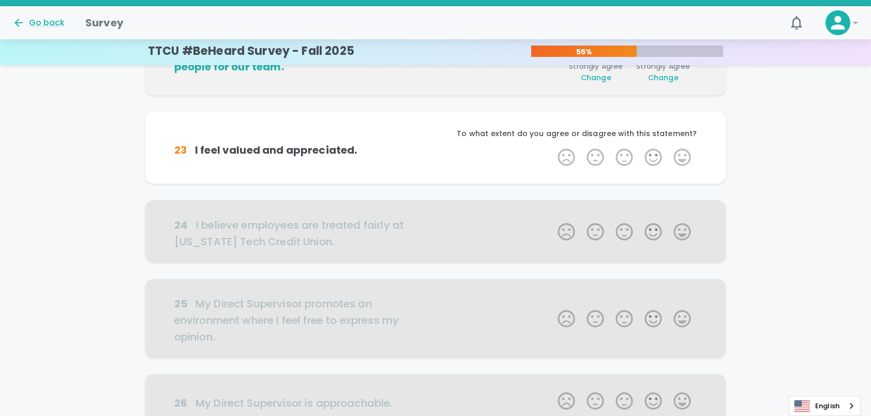
scroll to position [182, 0]
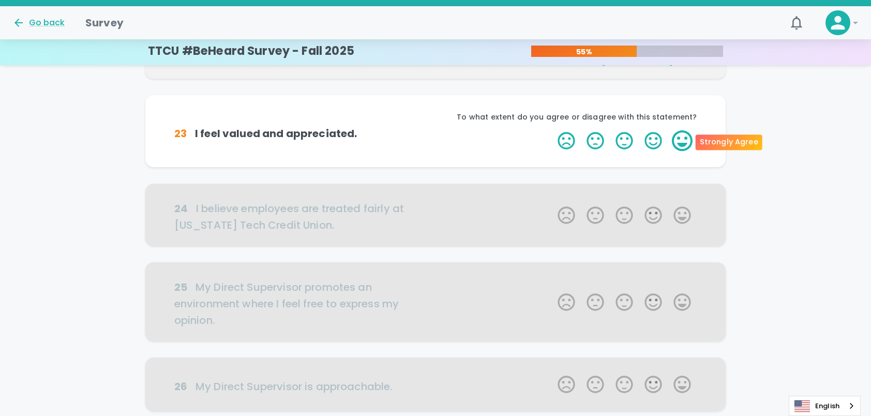
click at [687, 141] on label "5 Stars" at bounding box center [682, 140] width 29 height 21
click at [552, 130] on input "5 Stars" at bounding box center [552, 130] width 1 height 1
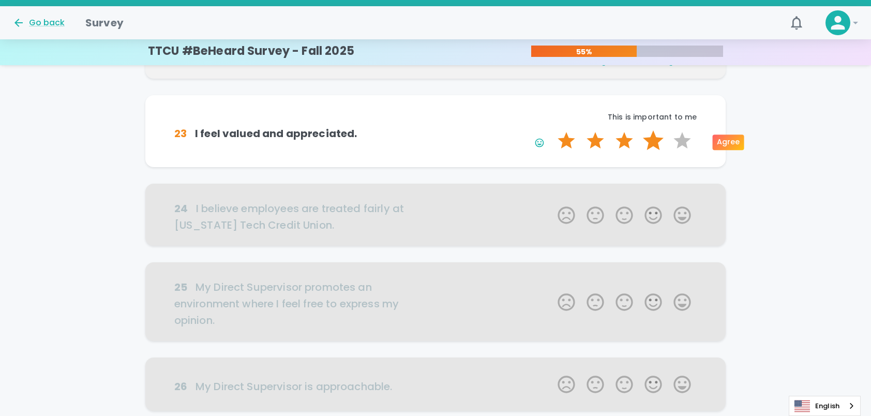
drag, startPoint x: 650, startPoint y: 140, endPoint x: 656, endPoint y: 140, distance: 5.2
click at [656, 140] on label "4 Stars" at bounding box center [653, 140] width 29 height 21
click at [552, 130] on input "4 Stars" at bounding box center [552, 130] width 1 height 1
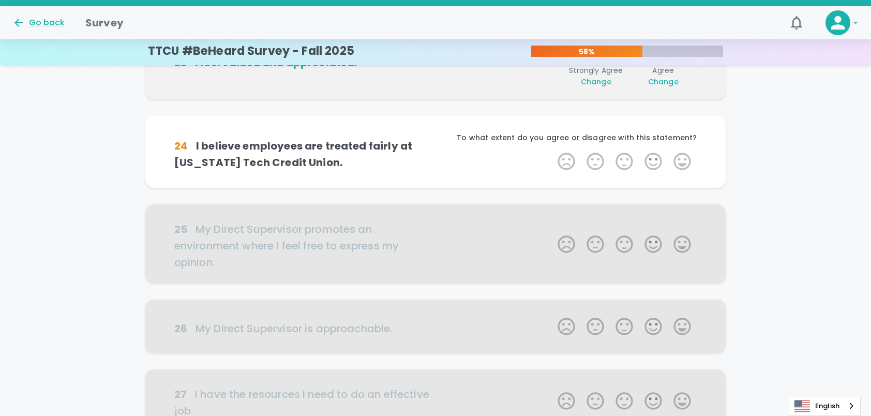
scroll to position [273, 0]
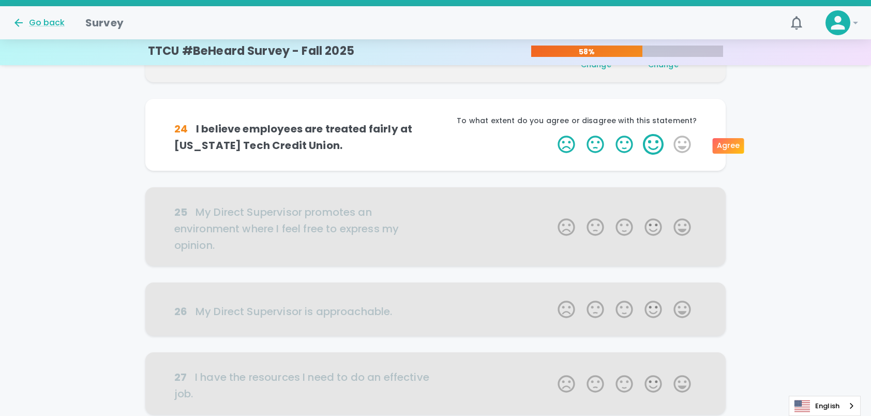
click at [649, 149] on label "4 Stars" at bounding box center [653, 144] width 29 height 21
click at [552, 134] on input "4 Stars" at bounding box center [552, 134] width 1 height 1
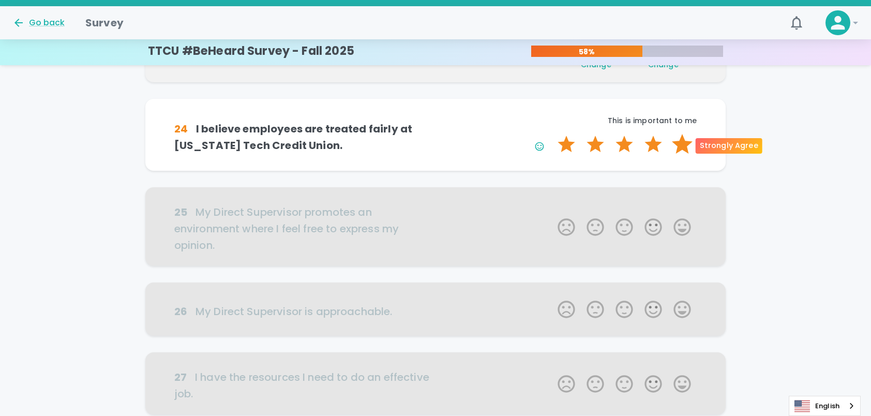
click at [683, 144] on label "5 Stars" at bounding box center [682, 144] width 29 height 21
click at [552, 134] on input "5 Stars" at bounding box center [552, 134] width 1 height 1
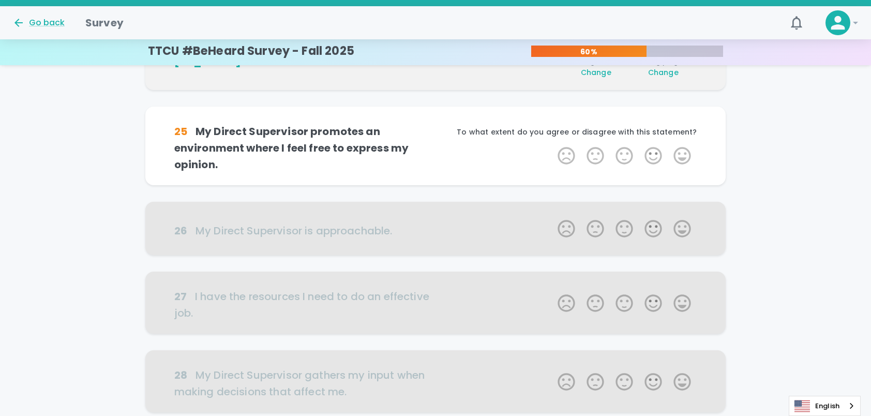
scroll to position [364, 0]
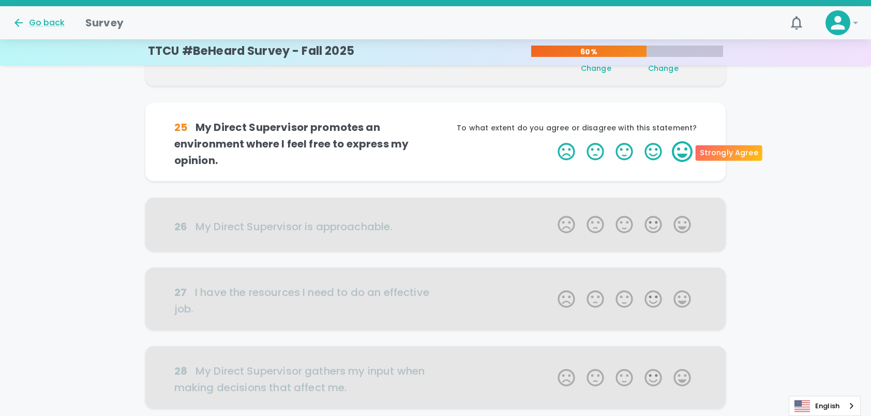
click at [692, 146] on label "5 Stars" at bounding box center [682, 151] width 29 height 21
click at [552, 141] on input "5 Stars" at bounding box center [552, 141] width 1 height 1
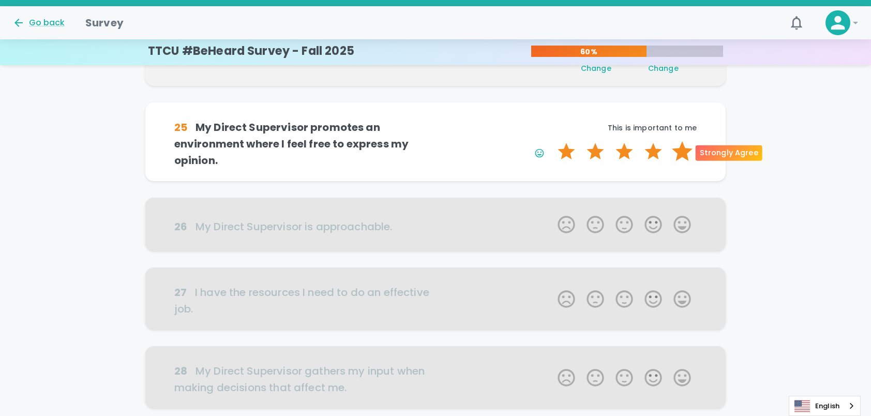
click at [683, 152] on label "5 Stars" at bounding box center [682, 151] width 29 height 21
click at [552, 141] on input "5 Stars" at bounding box center [552, 141] width 1 height 1
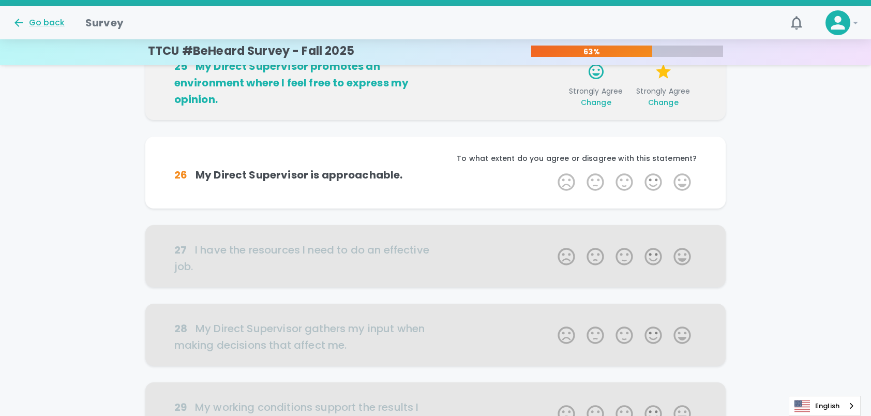
scroll to position [455, 0]
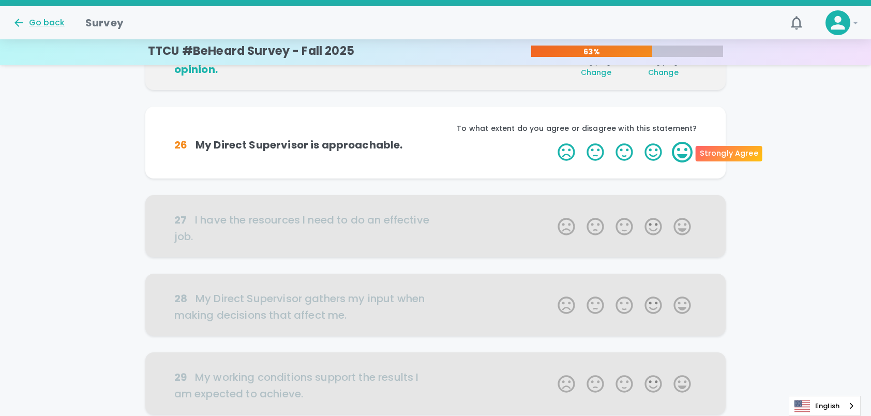
click at [684, 157] on label "5 Stars" at bounding box center [682, 152] width 29 height 21
click at [552, 142] on input "5 Stars" at bounding box center [552, 141] width 1 height 1
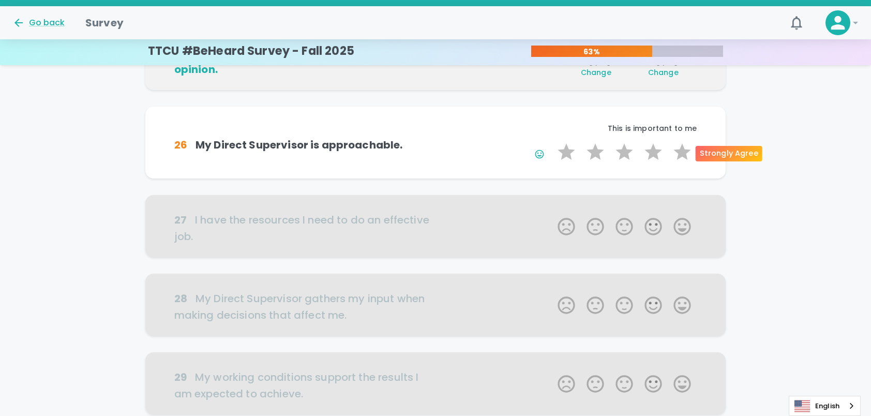
click at [684, 157] on label "5 Stars" at bounding box center [682, 152] width 29 height 21
click at [552, 142] on input "5 Stars" at bounding box center [552, 141] width 1 height 1
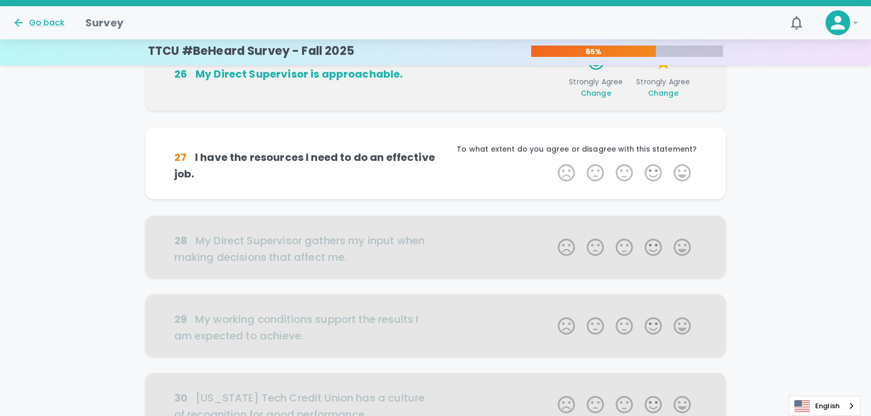
scroll to position [546, 0]
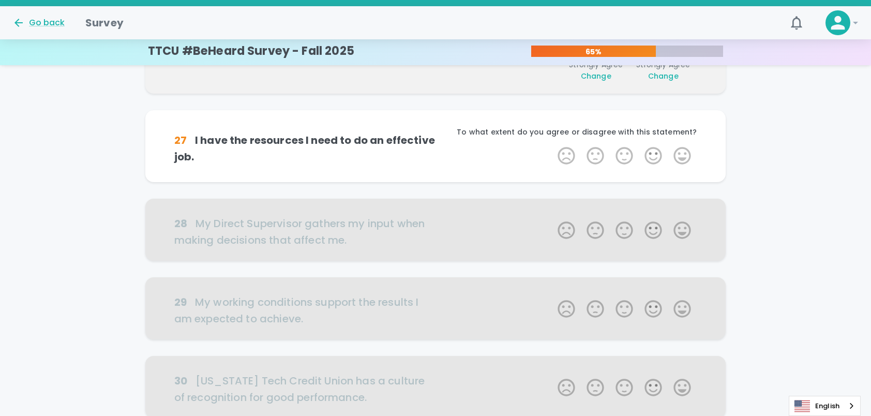
click at [684, 157] on label "5 Stars" at bounding box center [682, 155] width 29 height 21
click at [552, 145] on input "5 Stars" at bounding box center [552, 145] width 1 height 1
click at [684, 157] on label "5 Stars" at bounding box center [682, 155] width 29 height 21
click at [552, 145] on input "5 Stars" at bounding box center [552, 145] width 1 height 1
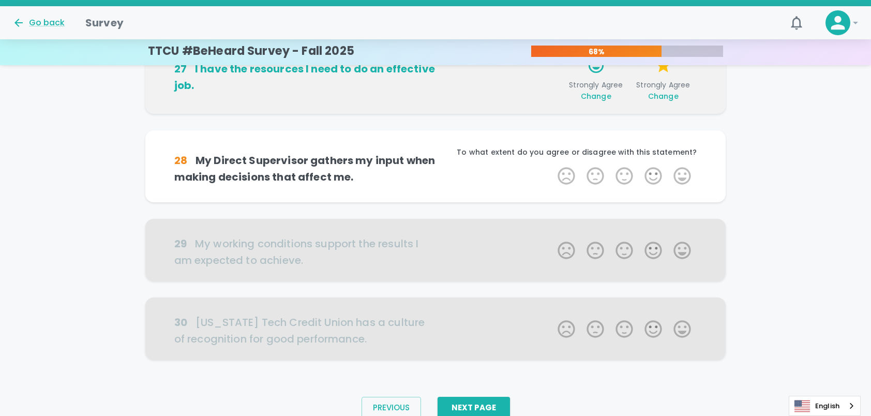
scroll to position [638, 0]
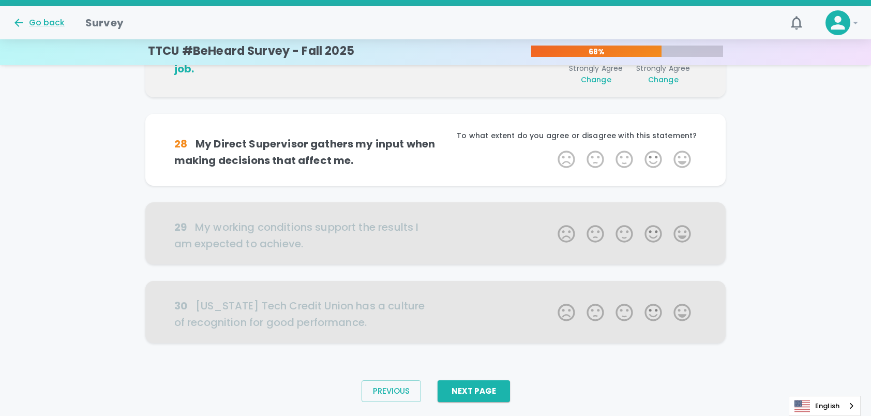
click at [684, 157] on label "5 Stars" at bounding box center [682, 159] width 29 height 21
click at [552, 149] on input "5 Stars" at bounding box center [552, 149] width 1 height 1
click at [684, 157] on label "5 Stars" at bounding box center [682, 159] width 29 height 21
click at [552, 149] on input "5 Stars" at bounding box center [552, 149] width 1 height 1
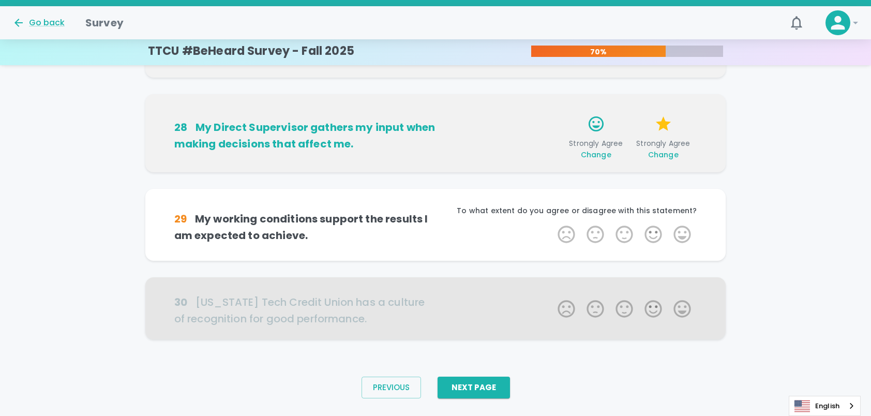
scroll to position [664, 0]
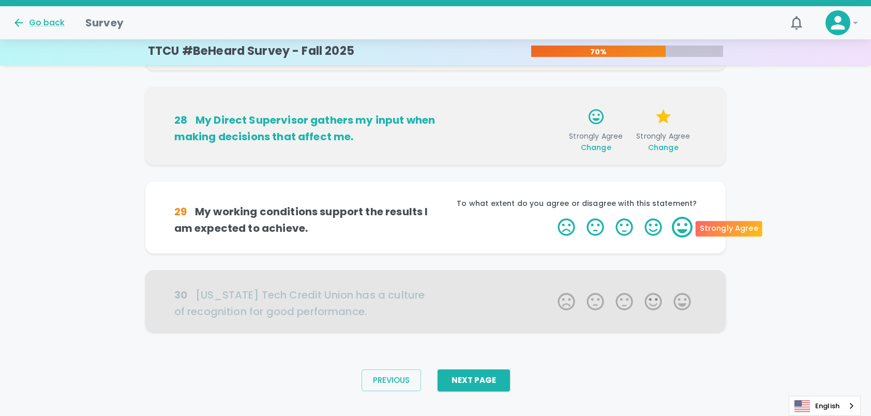
click at [684, 222] on label "5 Stars" at bounding box center [682, 227] width 29 height 21
click at [552, 217] on input "5 Stars" at bounding box center [552, 216] width 1 height 1
click at [684, 222] on label "5 Stars" at bounding box center [682, 227] width 29 height 21
click at [552, 217] on input "5 Stars" at bounding box center [552, 216] width 1 height 1
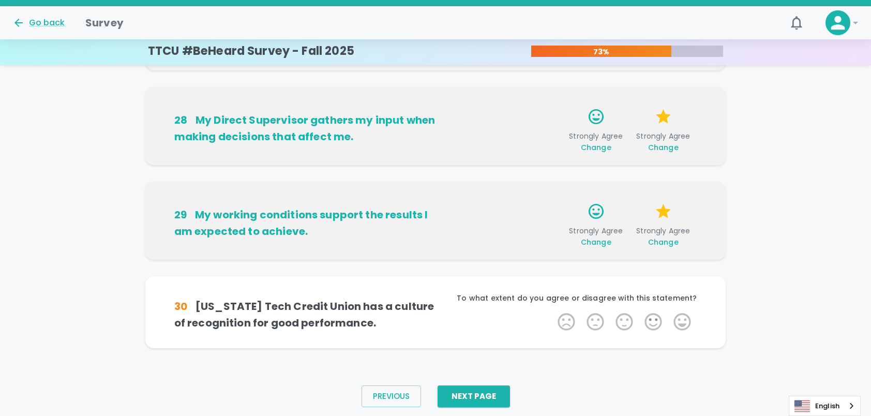
scroll to position [681, 0]
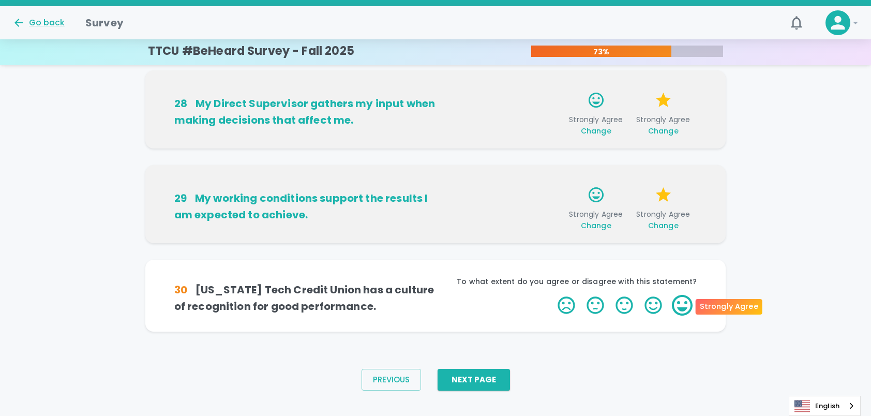
click at [688, 309] on label "5 Stars" at bounding box center [682, 305] width 29 height 21
click at [552, 295] on input "5 Stars" at bounding box center [552, 294] width 1 height 1
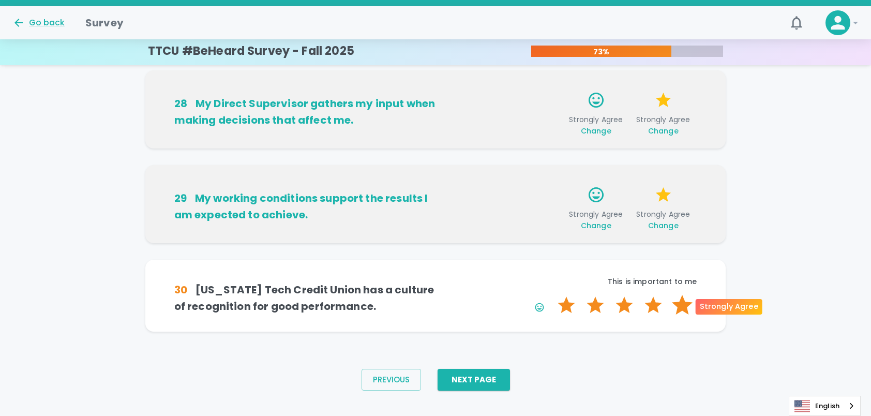
click at [687, 312] on label "5 Stars" at bounding box center [682, 305] width 29 height 21
click at [552, 295] on input "5 Stars" at bounding box center [552, 294] width 1 height 1
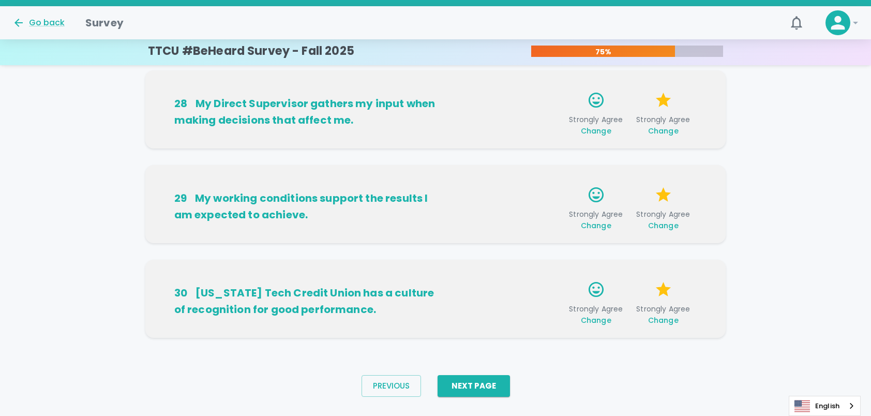
scroll to position [697, 0]
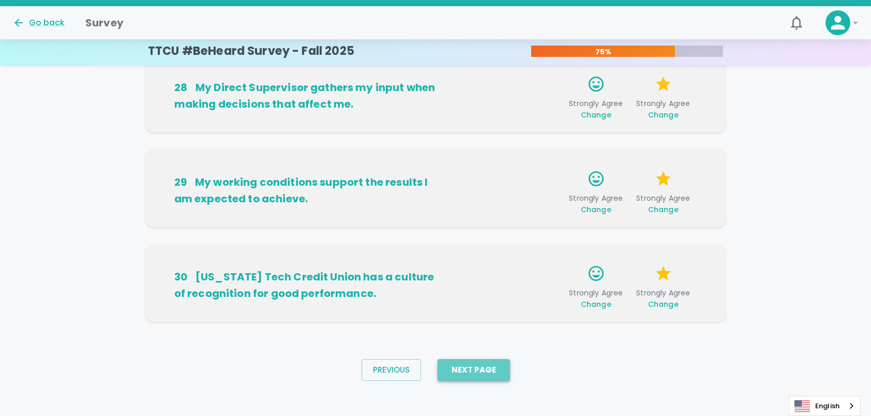
click at [486, 373] on button "Next Page" at bounding box center [474, 370] width 72 height 22
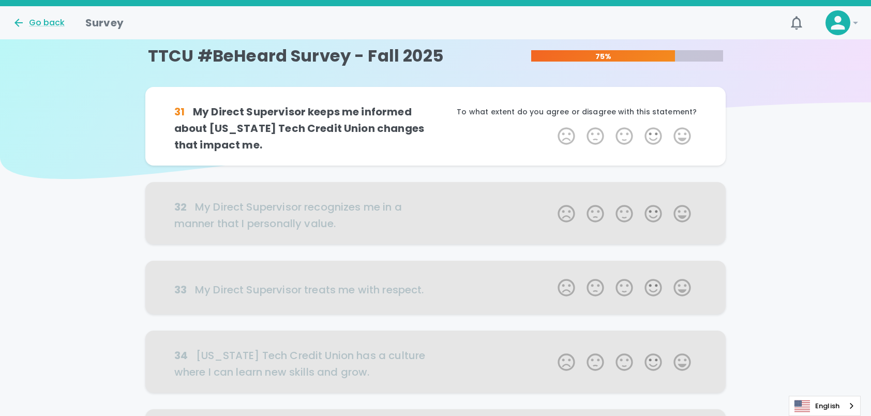
scroll to position [0, 0]
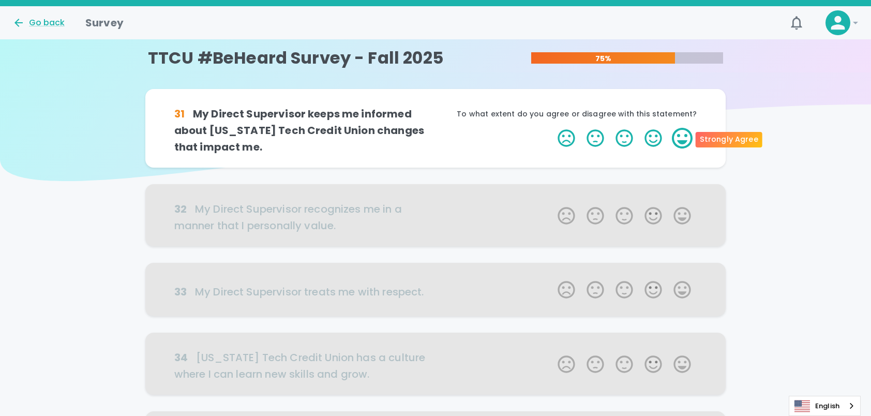
click at [681, 139] on label "5 Stars" at bounding box center [682, 138] width 29 height 21
click at [552, 128] on input "5 Stars" at bounding box center [552, 127] width 1 height 1
click at [682, 139] on label "5 Stars" at bounding box center [682, 138] width 29 height 21
click at [552, 128] on input "5 Stars" at bounding box center [552, 127] width 1 height 1
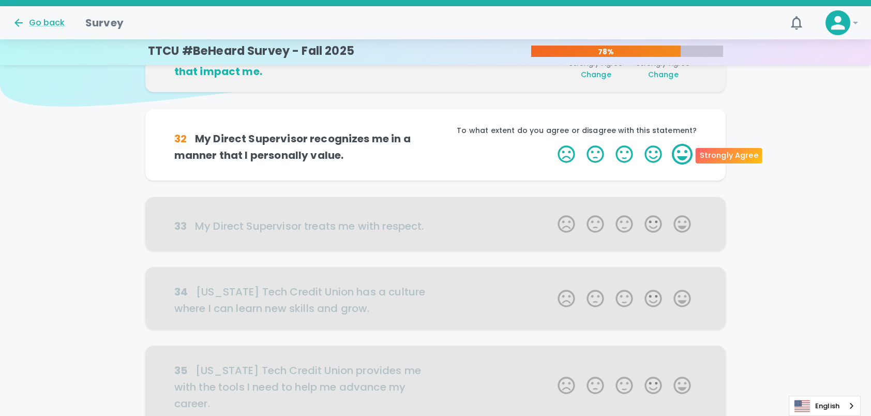
scroll to position [91, 0]
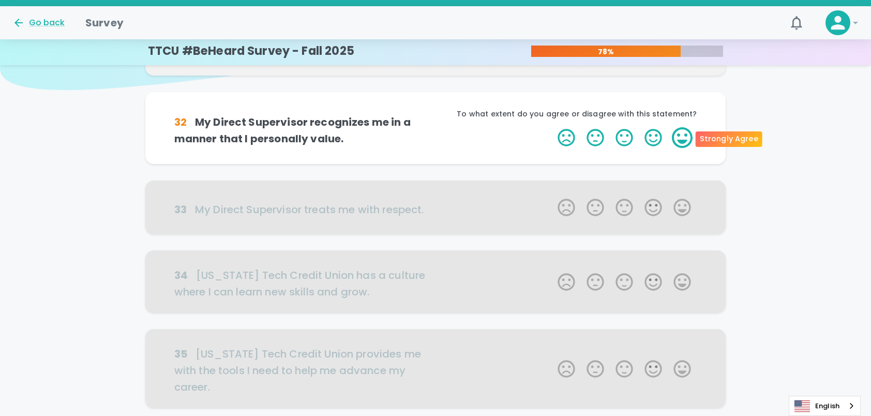
click at [688, 138] on label "5 Stars" at bounding box center [682, 137] width 29 height 21
click at [552, 127] on input "5 Stars" at bounding box center [552, 127] width 1 height 1
click at [688, 138] on label "5 Stars" at bounding box center [682, 137] width 29 height 21
click at [552, 127] on input "5 Stars" at bounding box center [552, 127] width 1 height 1
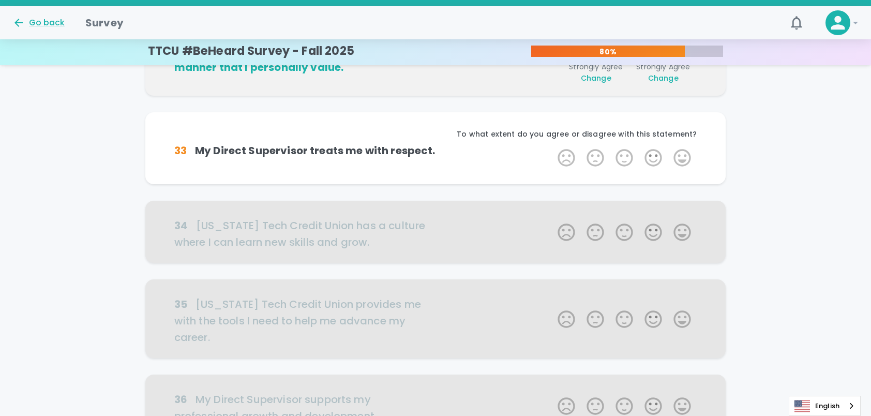
scroll to position [182, 0]
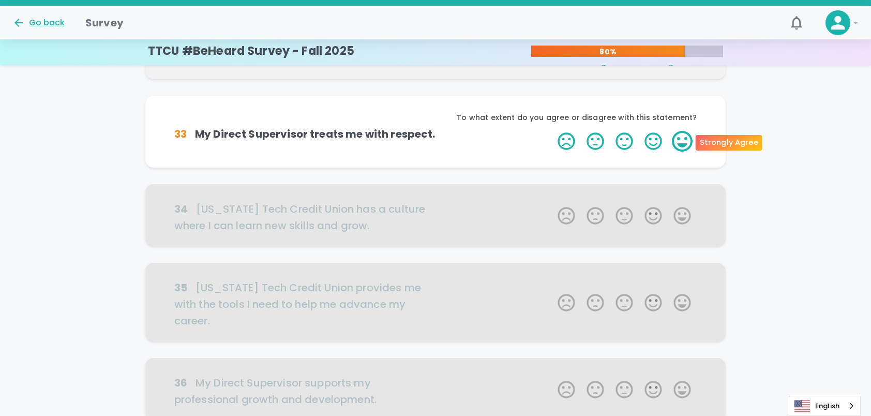
click at [682, 140] on label "5 Stars" at bounding box center [682, 141] width 29 height 21
click at [552, 131] on input "5 Stars" at bounding box center [552, 130] width 1 height 1
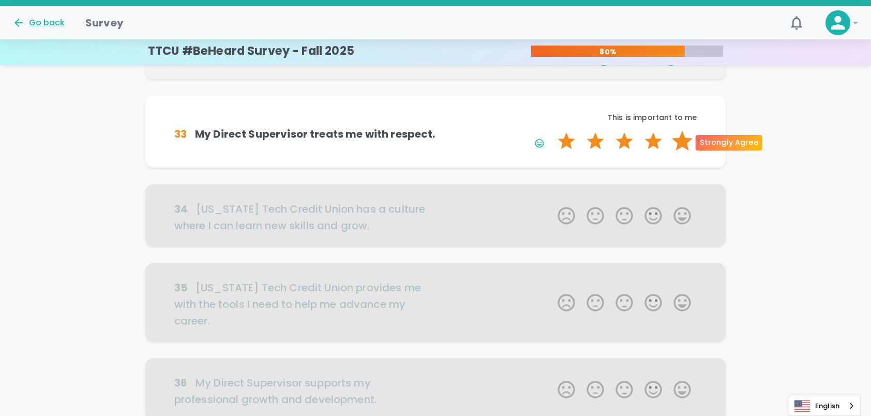
click at [680, 140] on label "5 Stars" at bounding box center [682, 141] width 29 height 21
click at [552, 131] on input "5 Stars" at bounding box center [552, 130] width 1 height 1
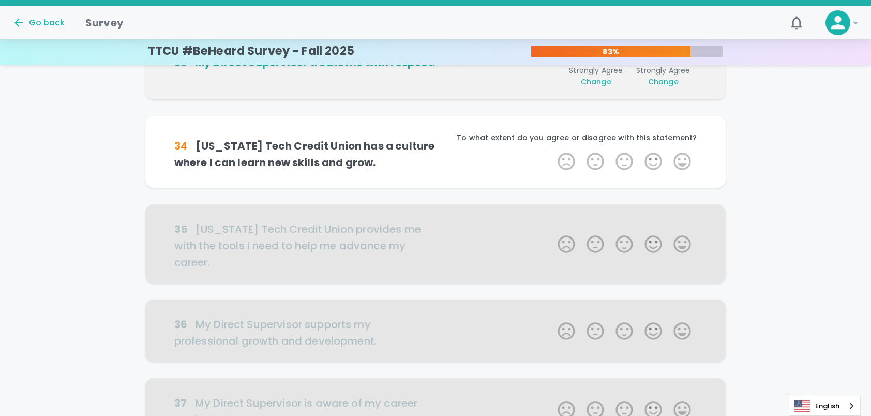
scroll to position [273, 0]
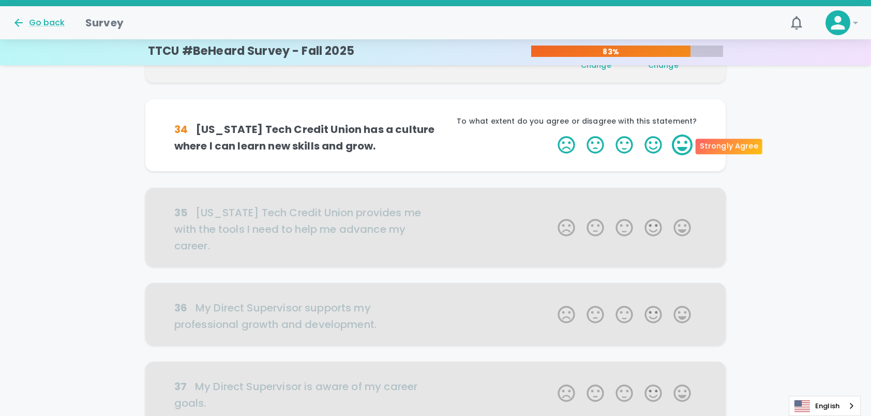
click at [690, 141] on label "5 Stars" at bounding box center [682, 145] width 29 height 21
click at [552, 135] on input "5 Stars" at bounding box center [552, 134] width 1 height 1
click at [686, 143] on label "5 Stars" at bounding box center [682, 145] width 29 height 21
click at [552, 135] on input "5 Stars" at bounding box center [552, 134] width 1 height 1
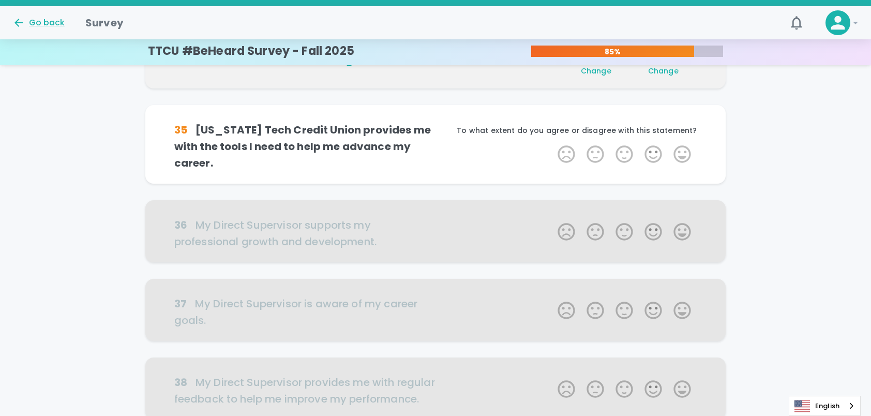
scroll to position [364, 0]
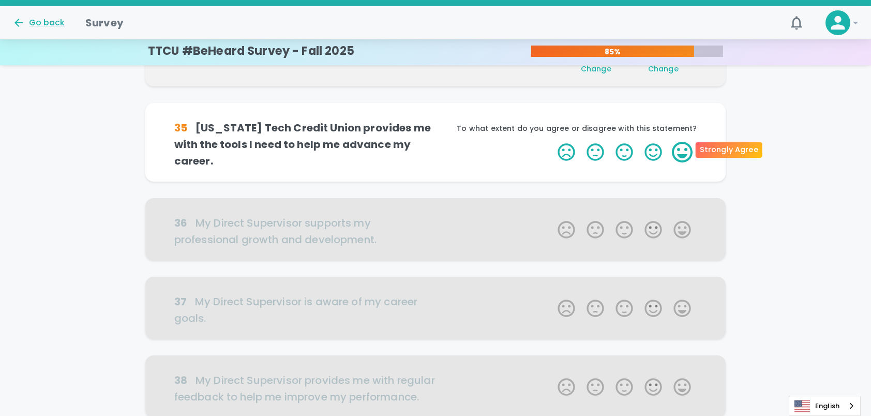
click at [682, 147] on label "5 Stars" at bounding box center [682, 152] width 29 height 21
click at [552, 142] on input "5 Stars" at bounding box center [552, 141] width 1 height 1
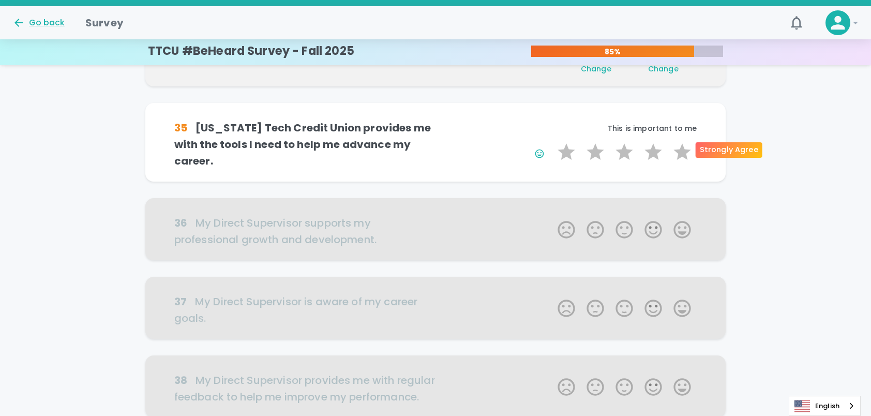
click at [682, 147] on label "5 Stars" at bounding box center [682, 152] width 29 height 21
click at [552, 142] on input "5 Stars" at bounding box center [552, 141] width 1 height 1
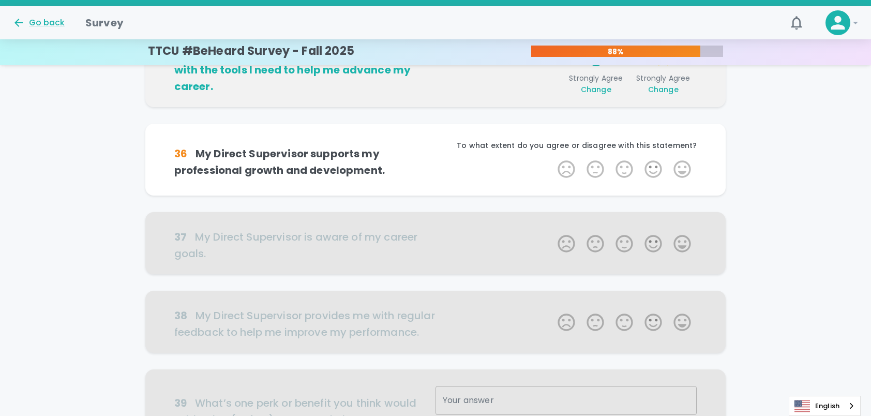
scroll to position [455, 0]
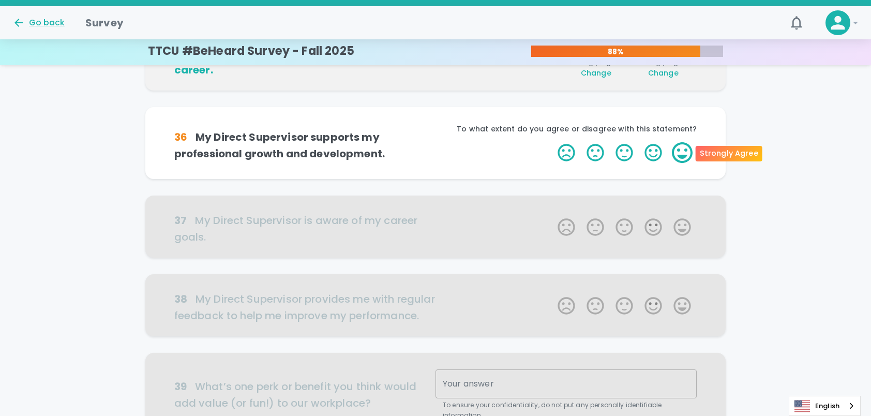
click at [683, 152] on label "5 Stars" at bounding box center [682, 152] width 29 height 21
click at [552, 142] on input "5 Stars" at bounding box center [552, 142] width 1 height 1
click at [683, 152] on label "5 Stars" at bounding box center [682, 152] width 29 height 21
click at [552, 142] on input "5 Stars" at bounding box center [552, 142] width 1 height 1
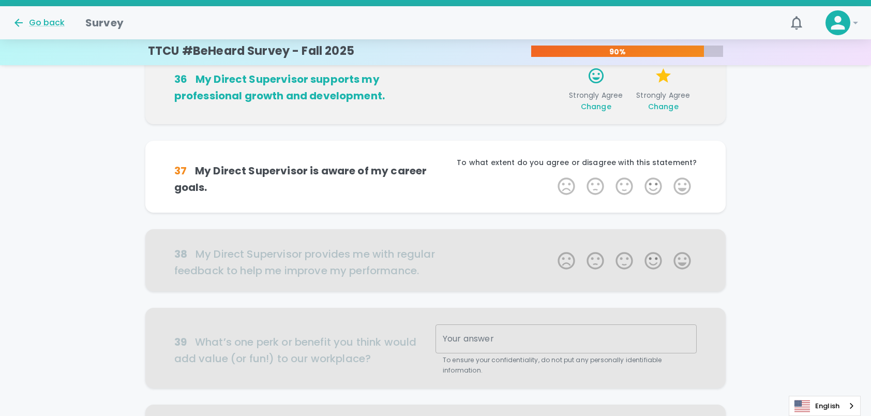
scroll to position [546, 0]
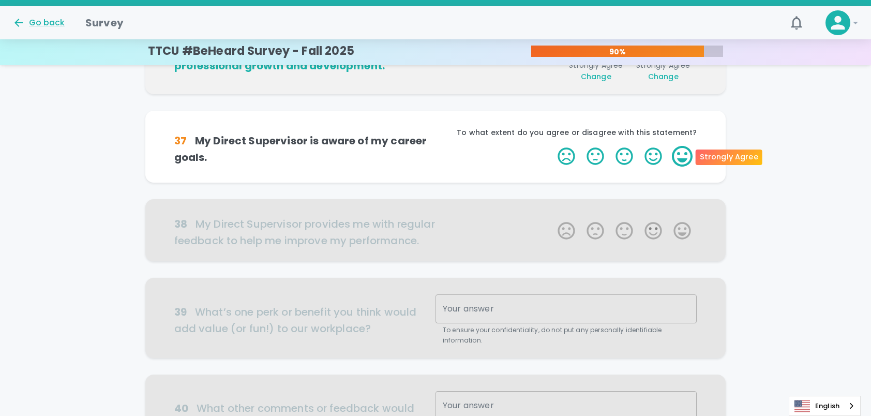
click at [684, 158] on label "5 Stars" at bounding box center [682, 156] width 29 height 21
click at [552, 146] on input "5 Stars" at bounding box center [552, 145] width 1 height 1
click at [685, 158] on label "5 Stars" at bounding box center [682, 156] width 29 height 21
click at [552, 146] on input "5 Stars" at bounding box center [552, 145] width 1 height 1
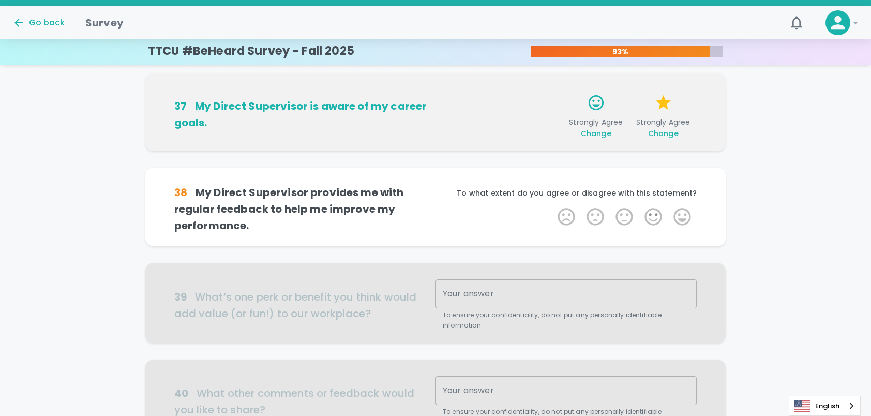
scroll to position [638, 0]
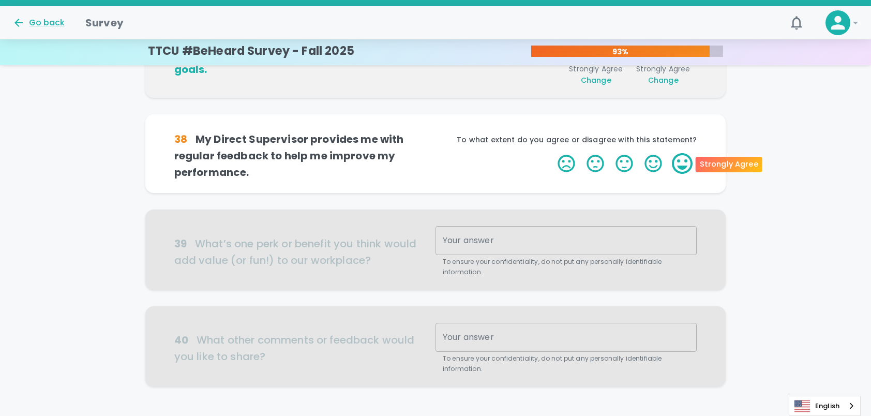
click at [684, 164] on label "5 Stars" at bounding box center [682, 163] width 29 height 21
click at [552, 153] on input "5 Stars" at bounding box center [552, 153] width 1 height 1
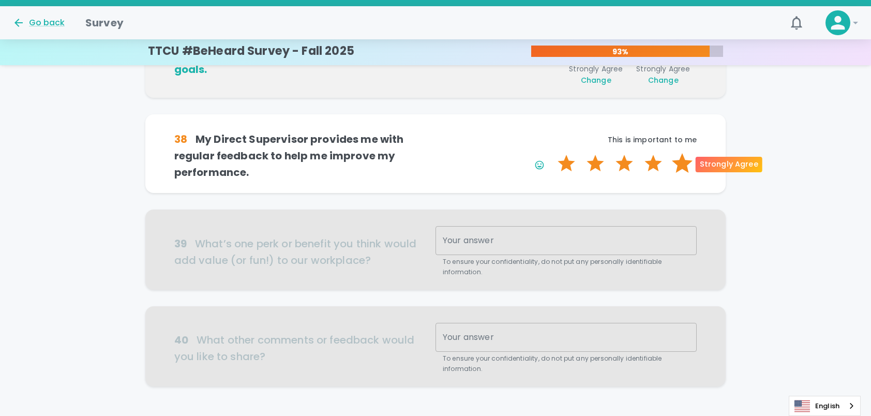
click at [685, 167] on label "5 Stars" at bounding box center [682, 163] width 29 height 21
click at [552, 153] on input "5 Stars" at bounding box center [552, 153] width 1 height 1
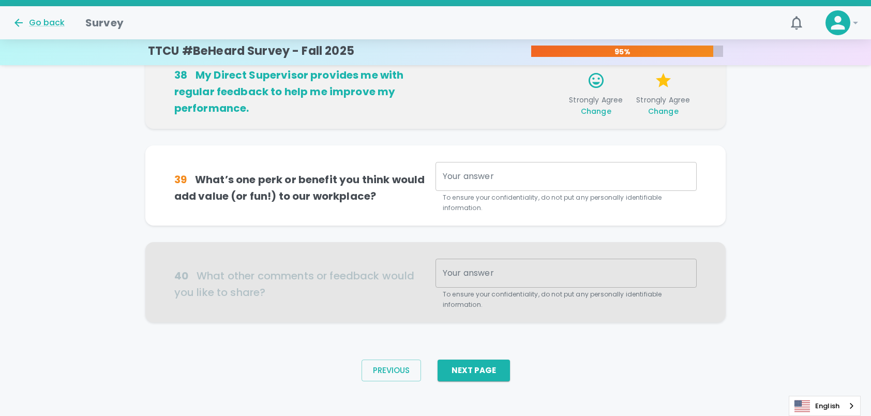
scroll to position [708, 0]
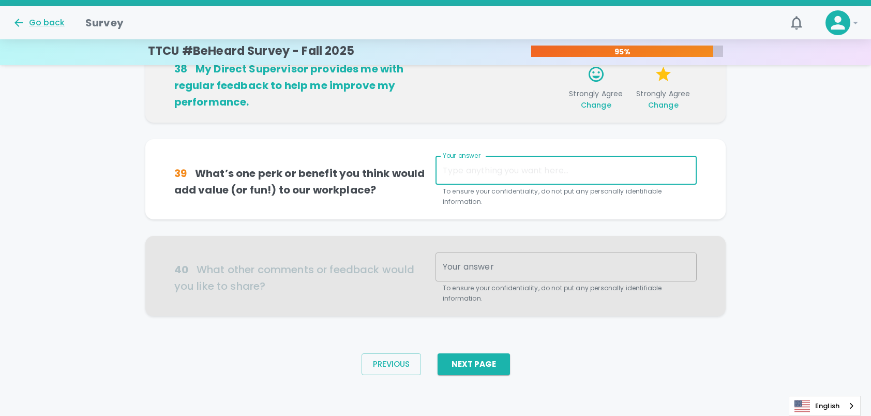
click at [511, 171] on textarea "Your answer" at bounding box center [566, 171] width 247 height 12
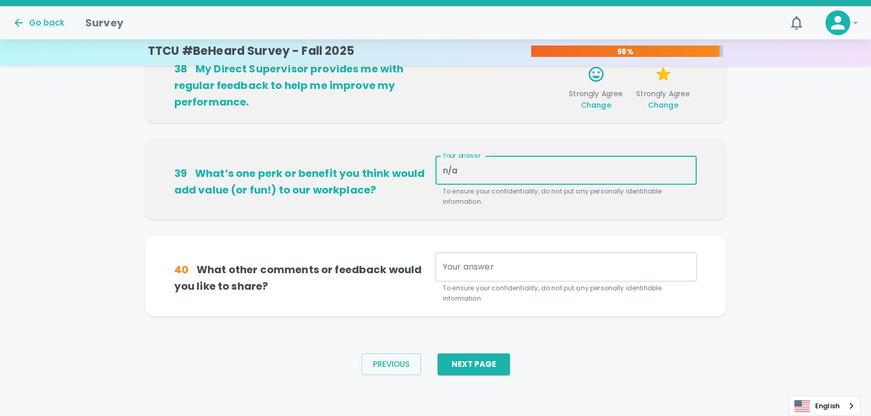
type textarea "n/a"
click at [507, 264] on textarea "Your answer" at bounding box center [566, 267] width 247 height 12
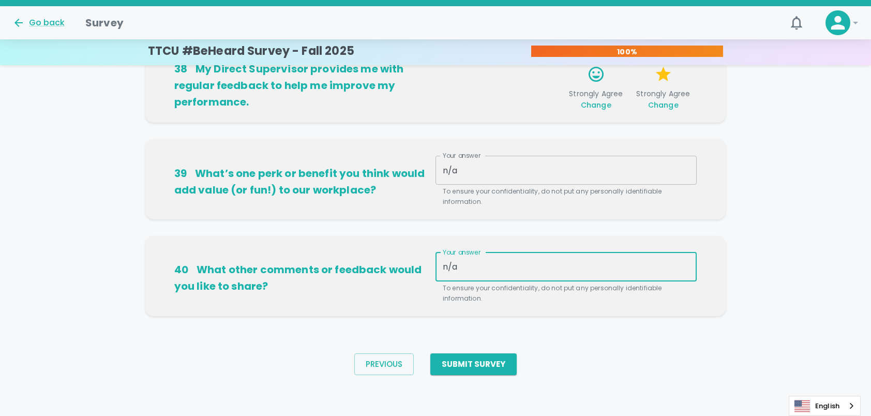
type textarea "n/a"
click at [562, 378] on div "Previous Submit Survey" at bounding box center [435, 364] width 871 height 63
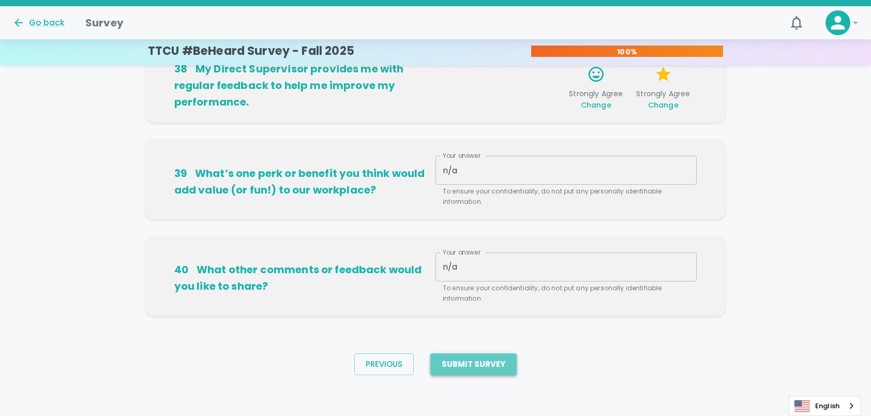
click at [493, 368] on button "Submit Survey" at bounding box center [474, 364] width 86 height 22
